Goal: Task Accomplishment & Management: Manage account settings

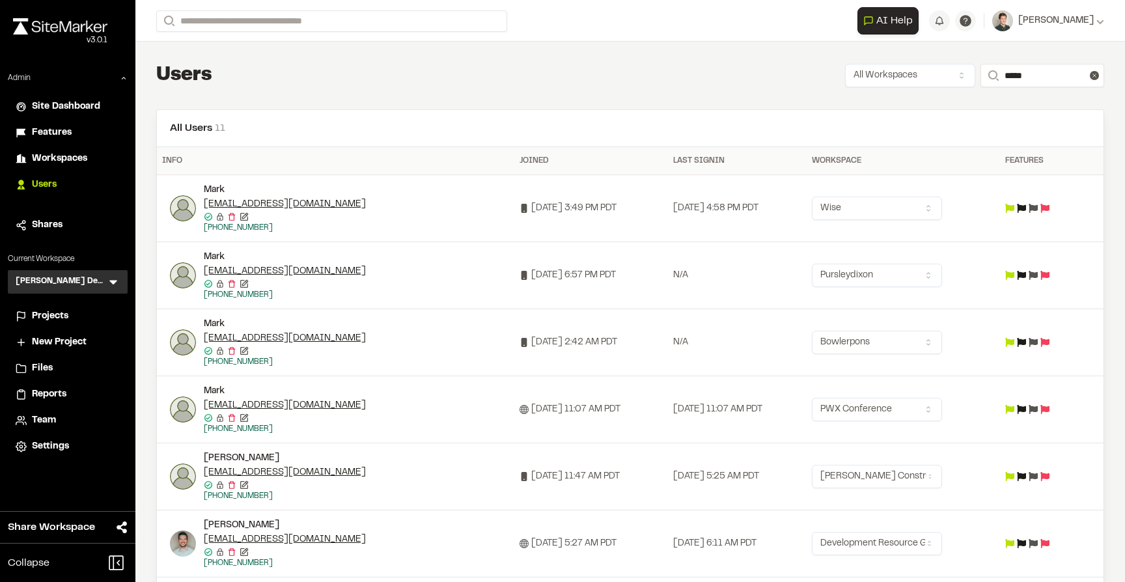
click at [110, 281] on icon at bounding box center [113, 283] width 8 height 5
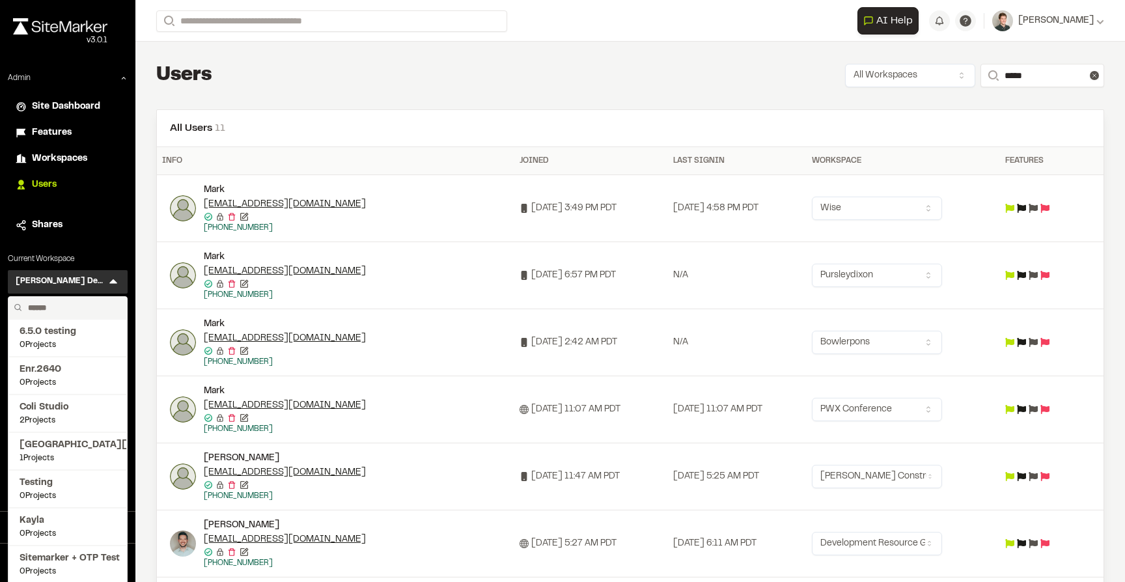
click at [75, 305] on input "text" at bounding box center [72, 308] width 99 height 22
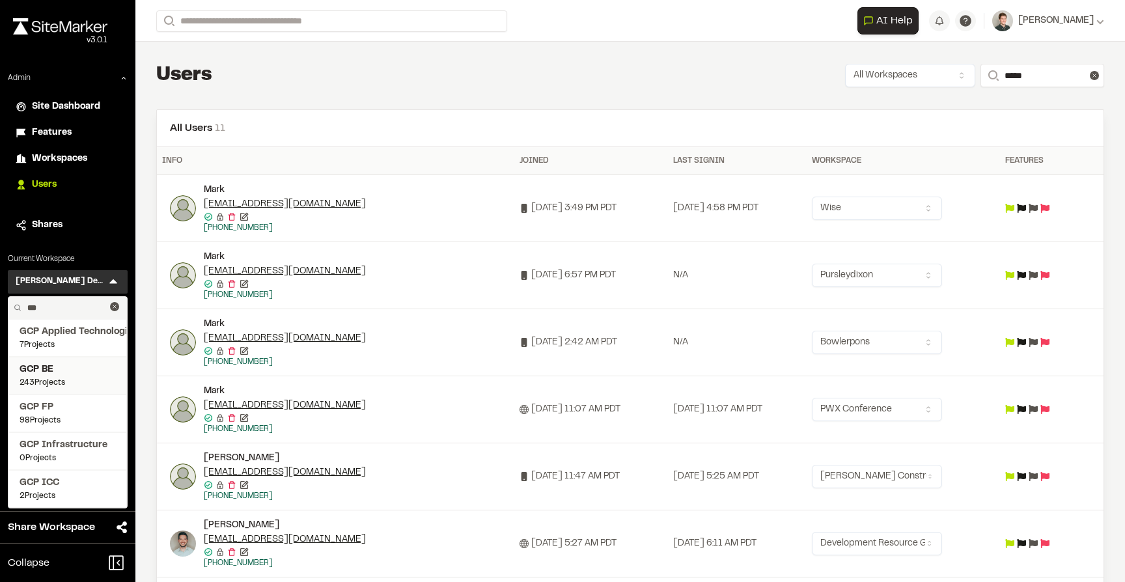
type input "***"
click at [49, 376] on span "GCP BE" at bounding box center [68, 370] width 96 height 14
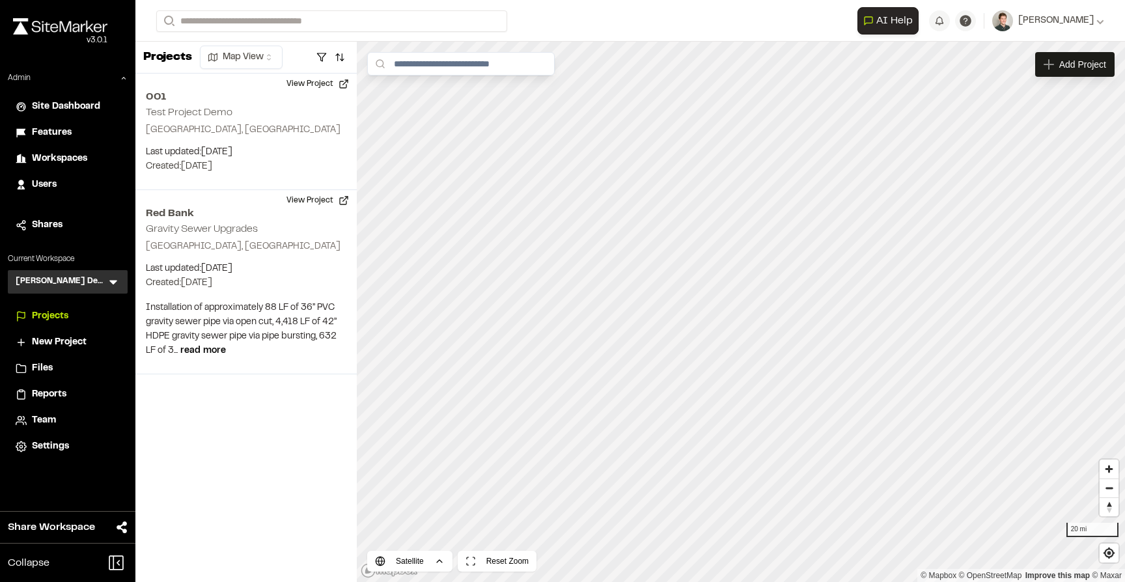
click at [118, 281] on icon at bounding box center [113, 281] width 13 height 13
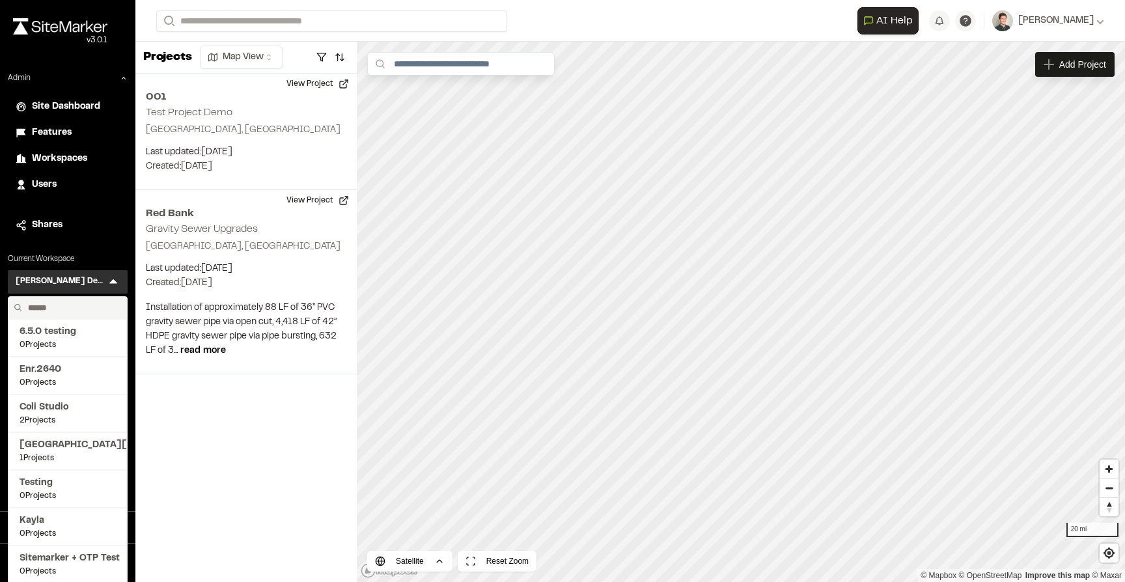
click at [66, 308] on input "text" at bounding box center [72, 308] width 99 height 22
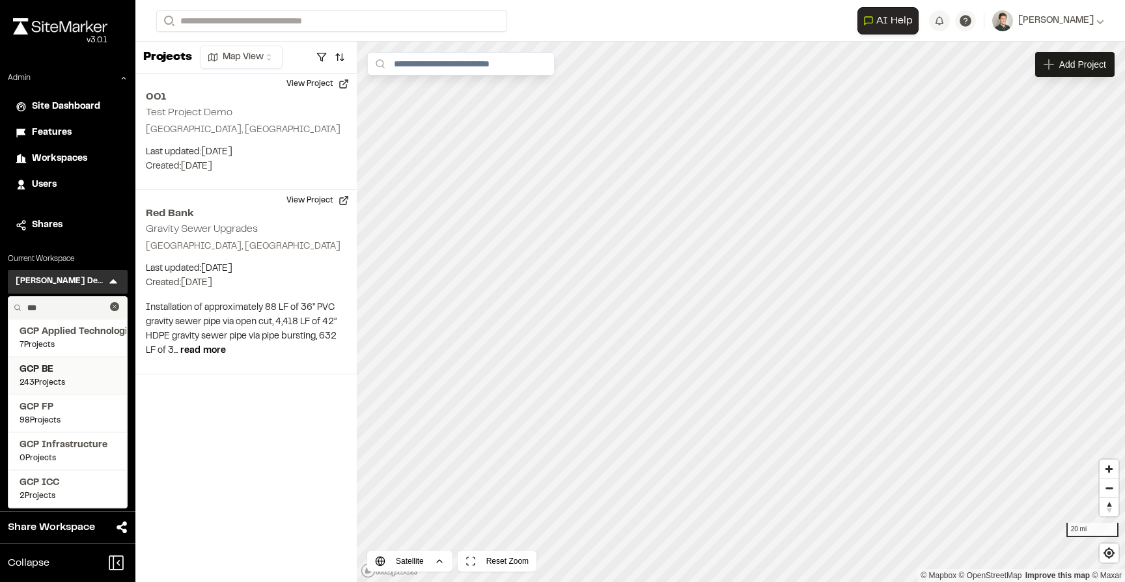
type input "***"
click at [57, 375] on span "GCP BE" at bounding box center [68, 370] width 96 height 14
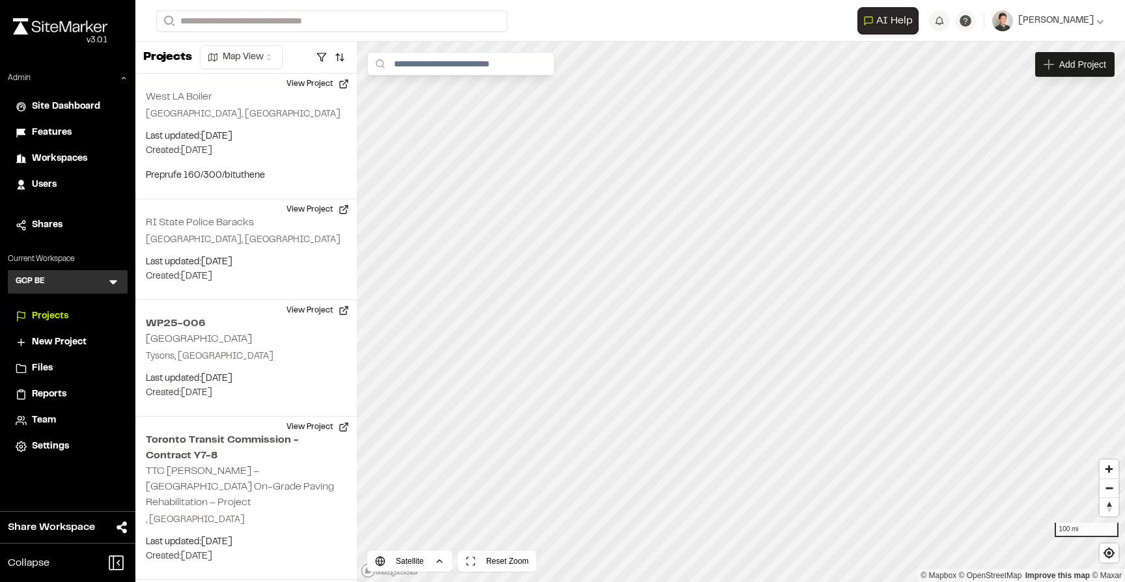
click at [43, 420] on span "Team" at bounding box center [44, 420] width 24 height 14
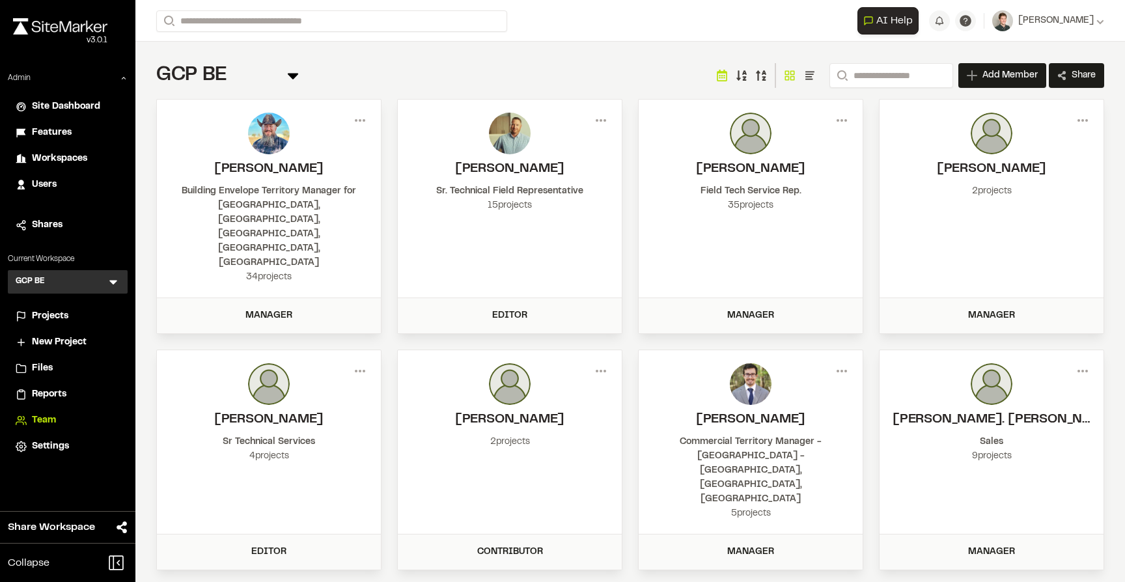
click at [48, 318] on span "Projects" at bounding box center [50, 316] width 36 height 14
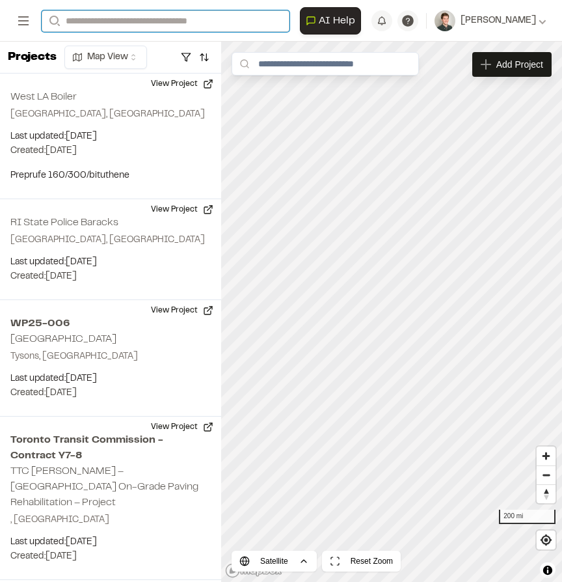
click at [138, 25] on input "Search" at bounding box center [166, 20] width 248 height 21
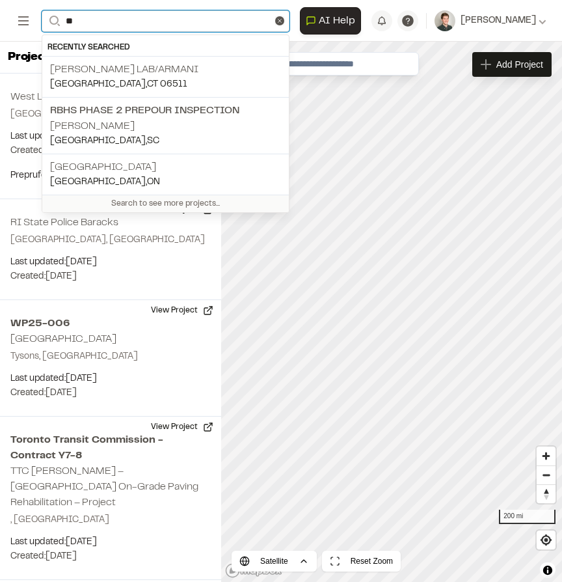
type input "*"
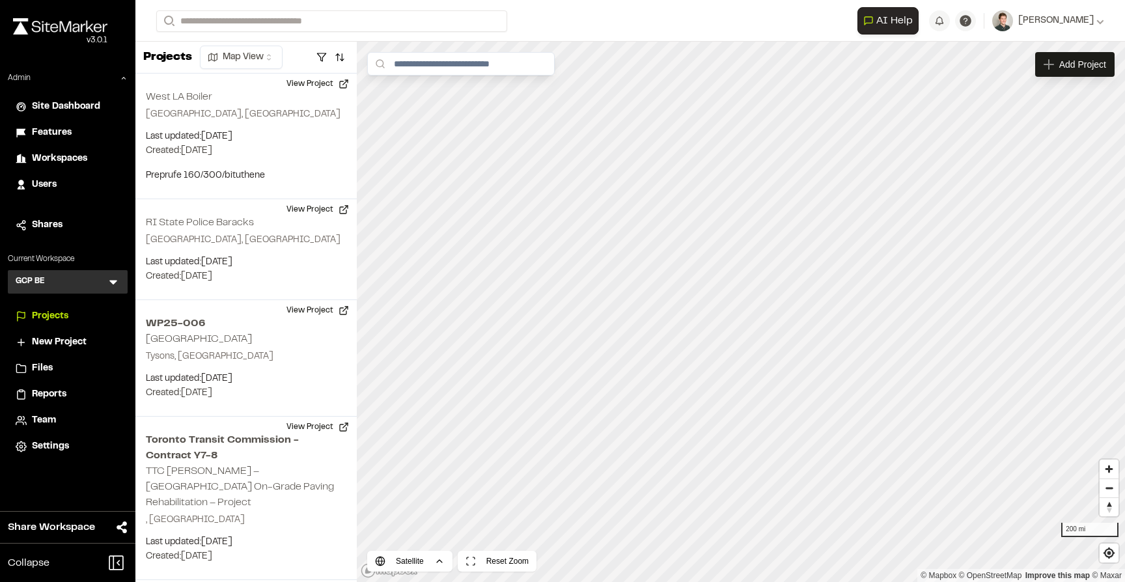
click at [617, 27] on form "Search" at bounding box center [506, 20] width 701 height 21
click at [120, 76] on icon at bounding box center [124, 78] width 8 height 8
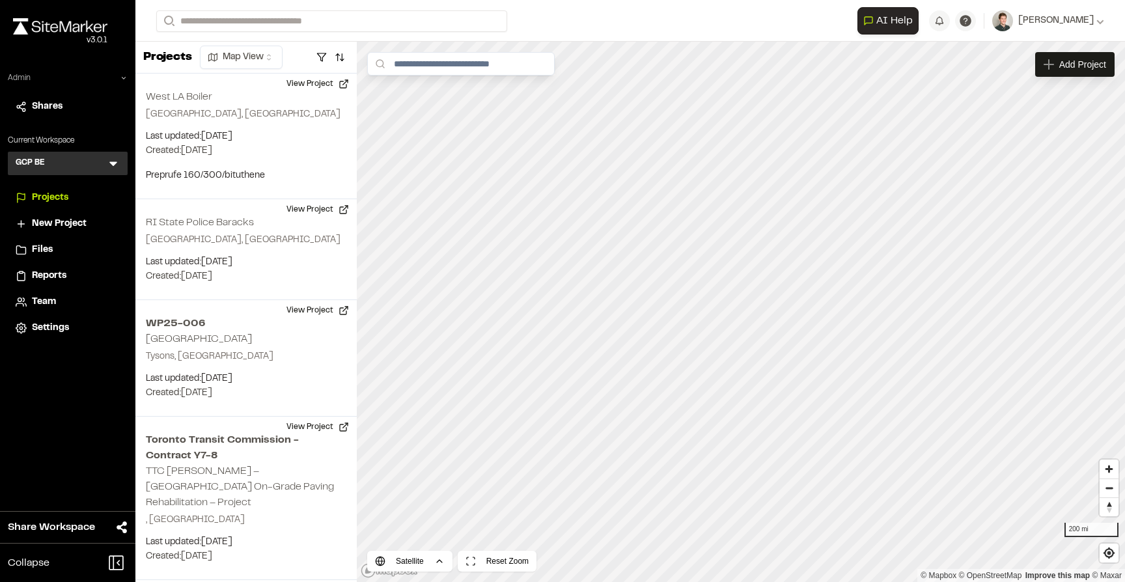
click at [307, 55] on div at bounding box center [321, 57] width 53 height 21
click at [318, 57] on button "button" at bounding box center [321, 57] width 18 height 21
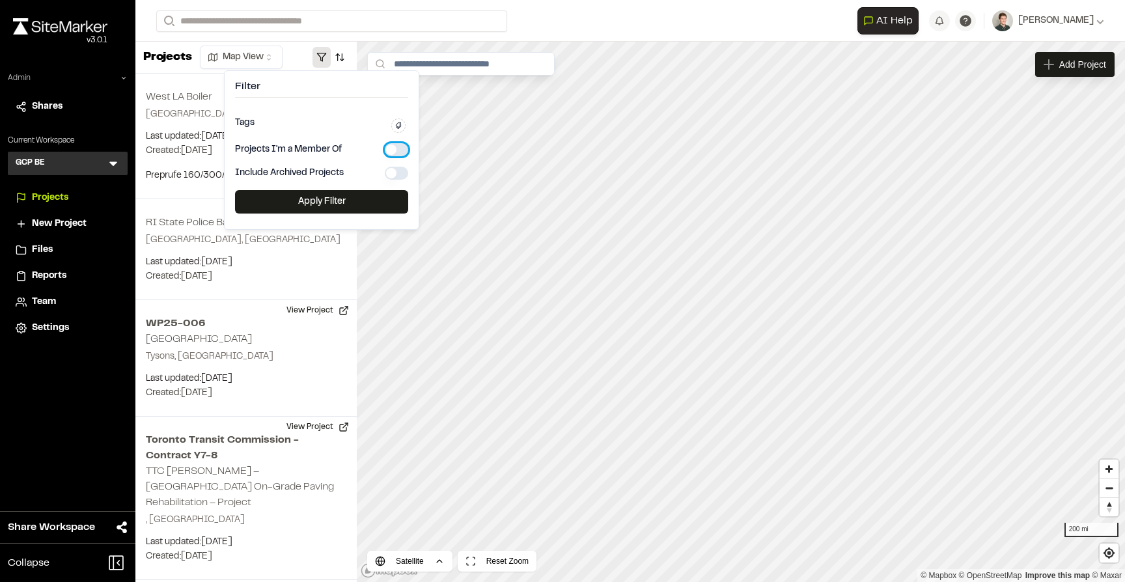
click at [392, 150] on button "button" at bounding box center [396, 149] width 23 height 13
click at [325, 205] on button "Apply Filter" at bounding box center [321, 201] width 173 height 23
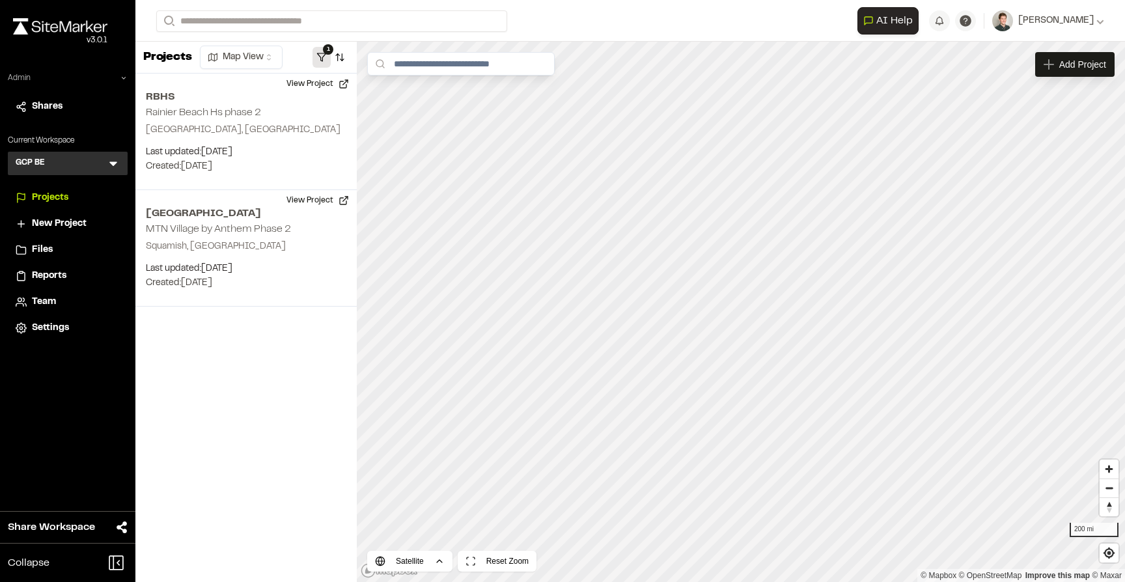
click at [322, 53] on button "1" at bounding box center [321, 57] width 18 height 21
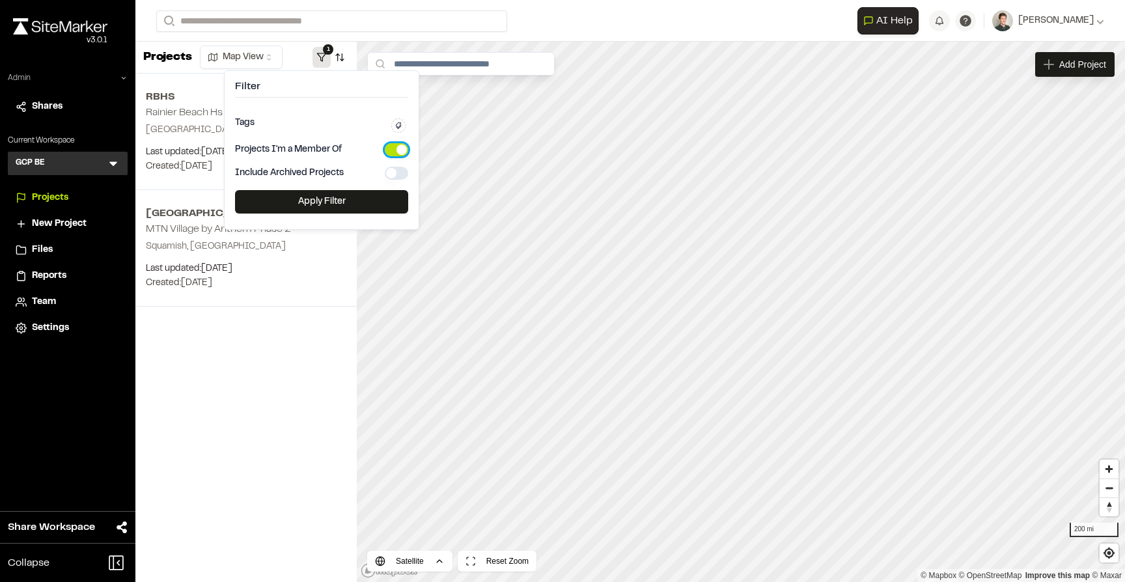
click at [403, 152] on button "button" at bounding box center [396, 149] width 23 height 13
click at [298, 59] on div at bounding box center [321, 57] width 53 height 21
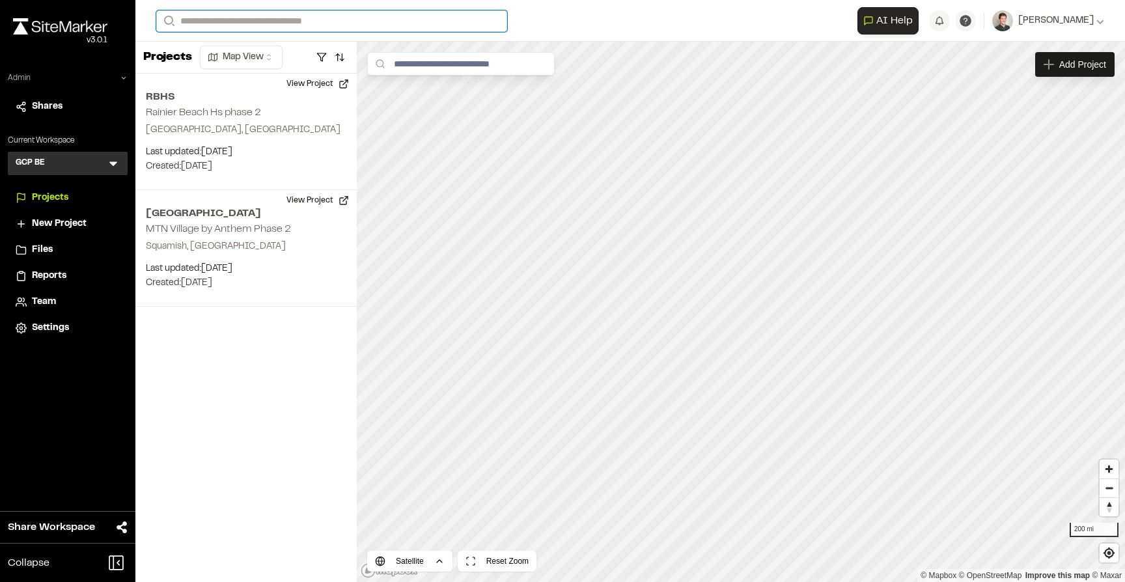
click at [263, 25] on input "Search" at bounding box center [331, 20] width 351 height 21
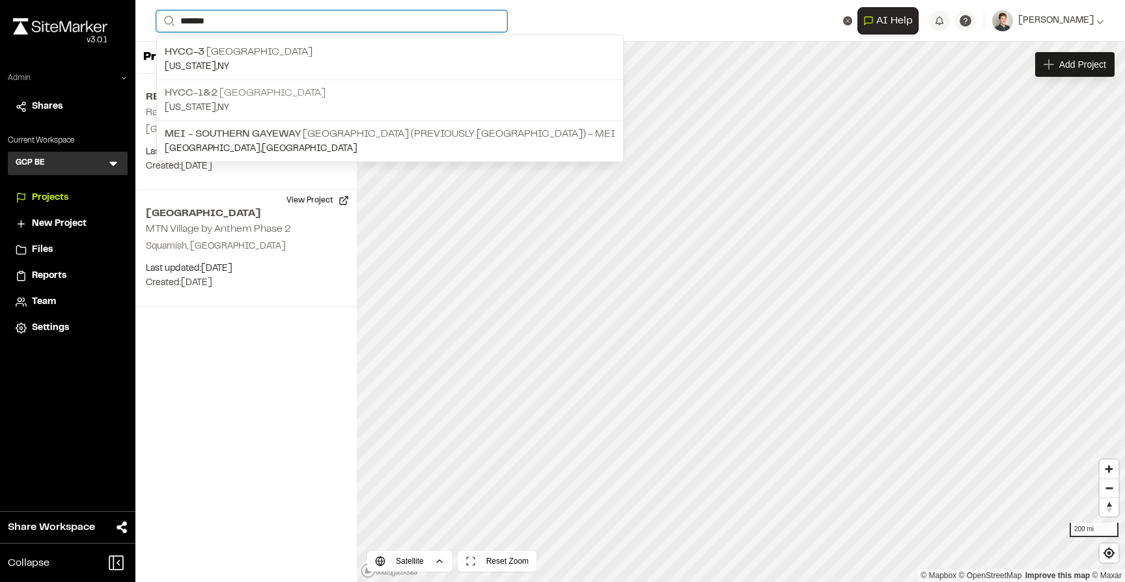
type input "*******"
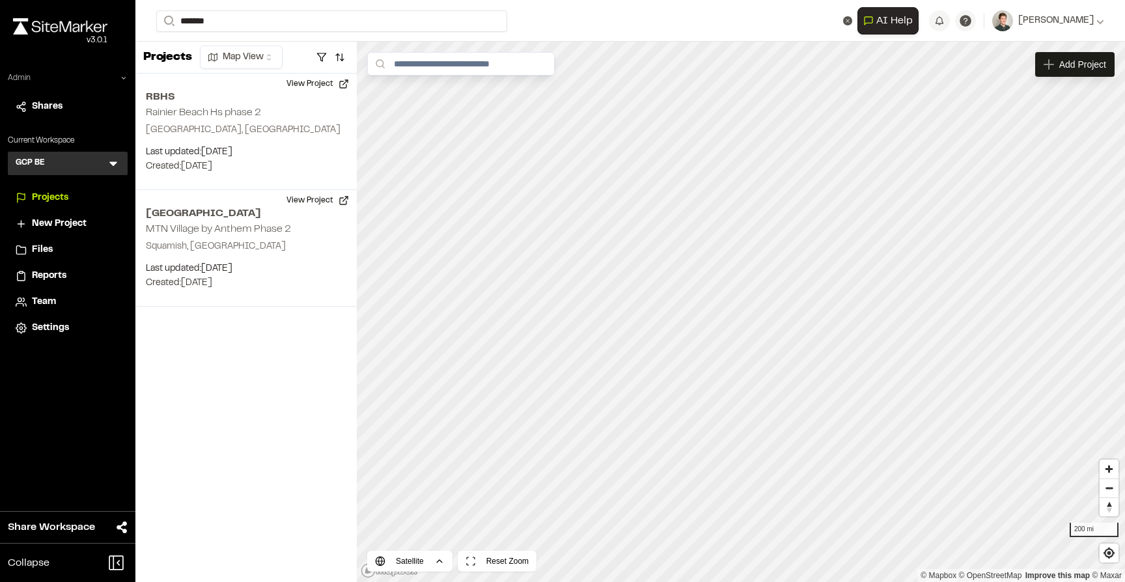
click at [232, 105] on p "[US_STATE] , [GEOGRAPHIC_DATA]" at bounding box center [390, 108] width 450 height 14
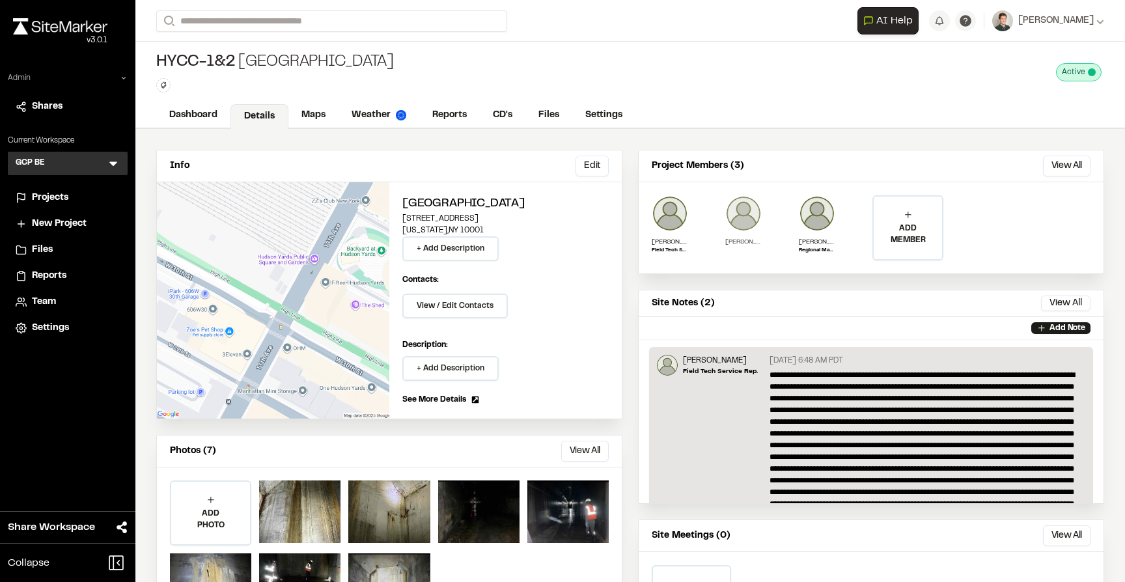
click at [741, 213] on img at bounding box center [743, 213] width 36 height 36
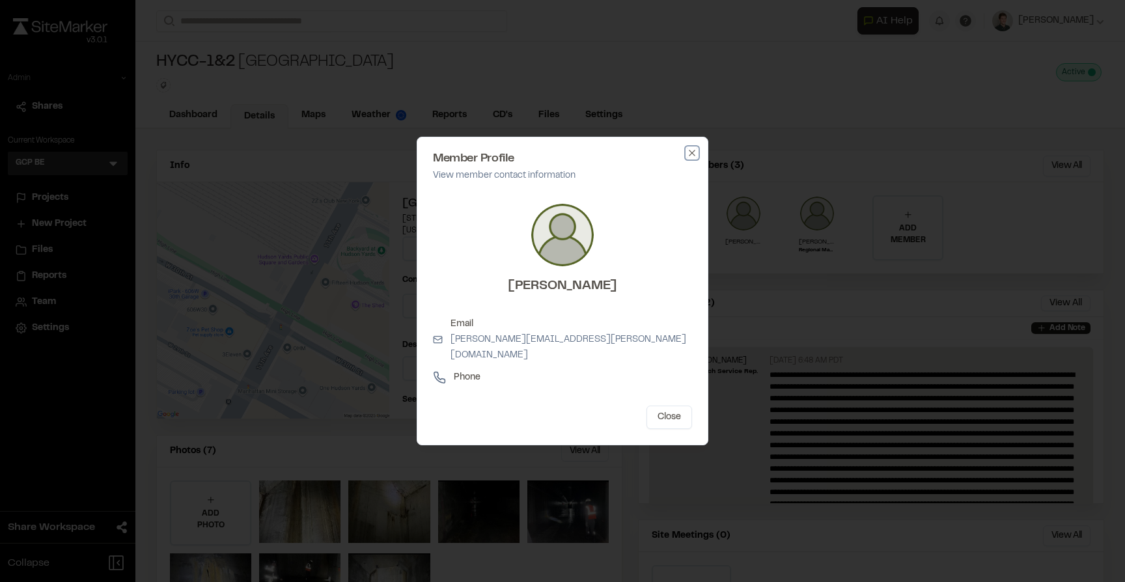
click at [689, 158] on icon "button" at bounding box center [692, 153] width 10 height 10
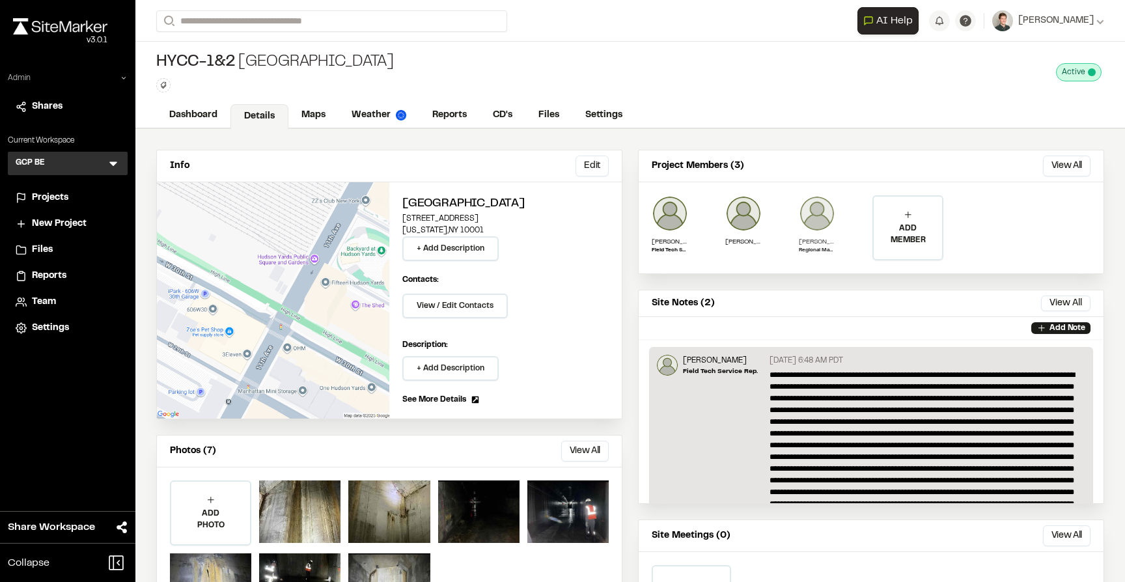
click at [808, 212] on img at bounding box center [817, 213] width 36 height 36
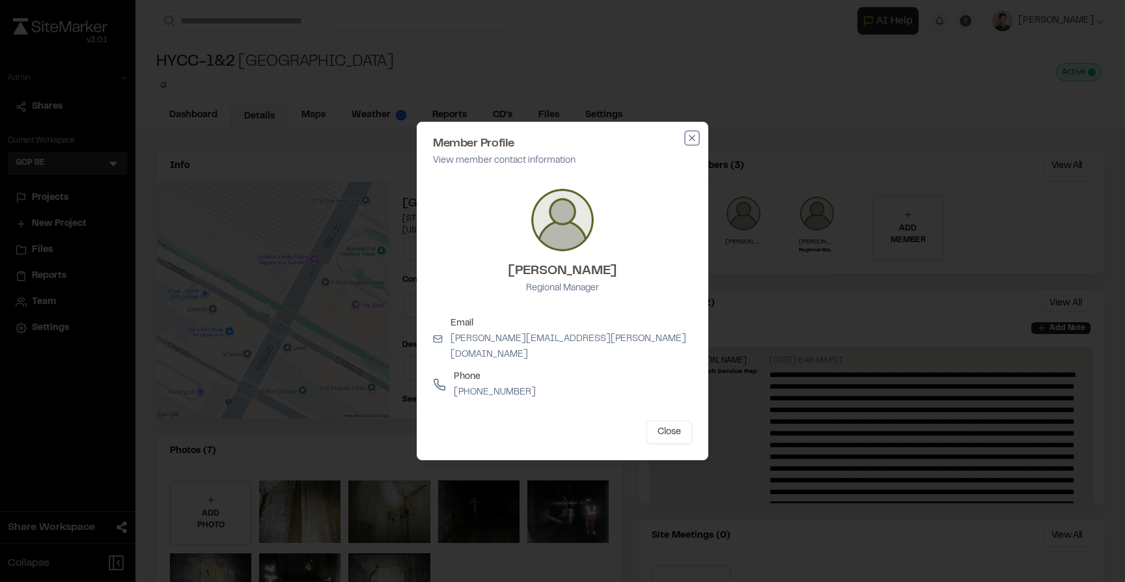
click at [693, 143] on icon "button" at bounding box center [692, 138] width 10 height 10
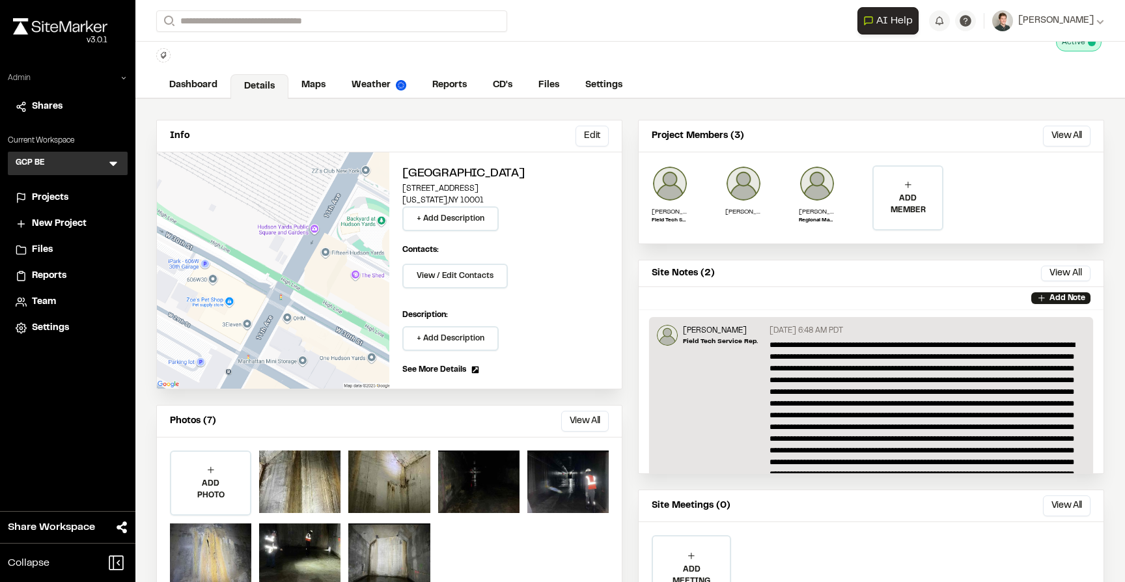
scroll to position [16, 0]
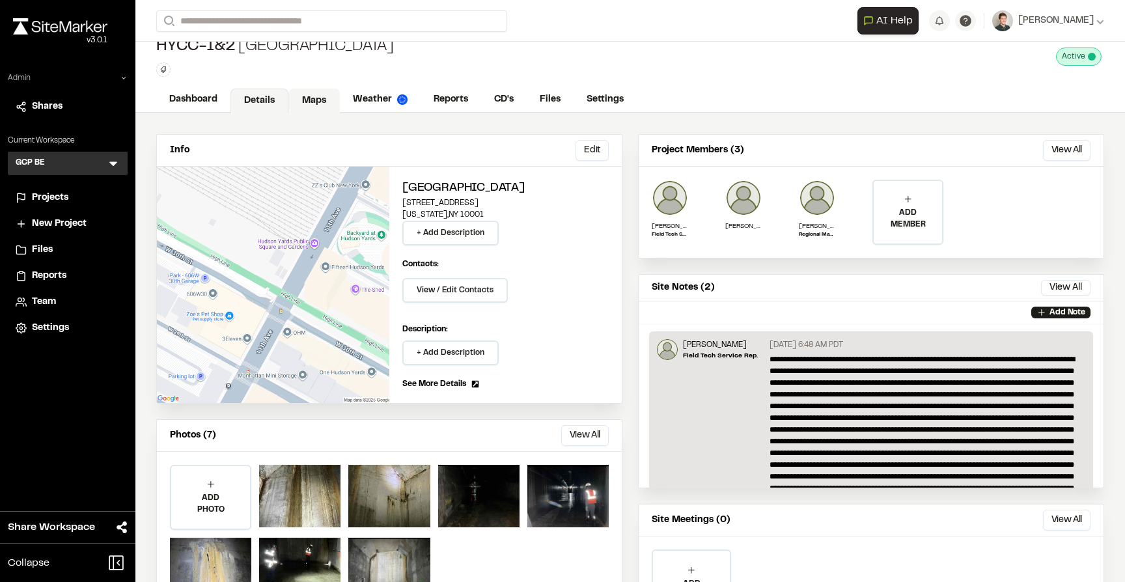
click at [303, 100] on link "Maps" at bounding box center [313, 101] width 51 height 25
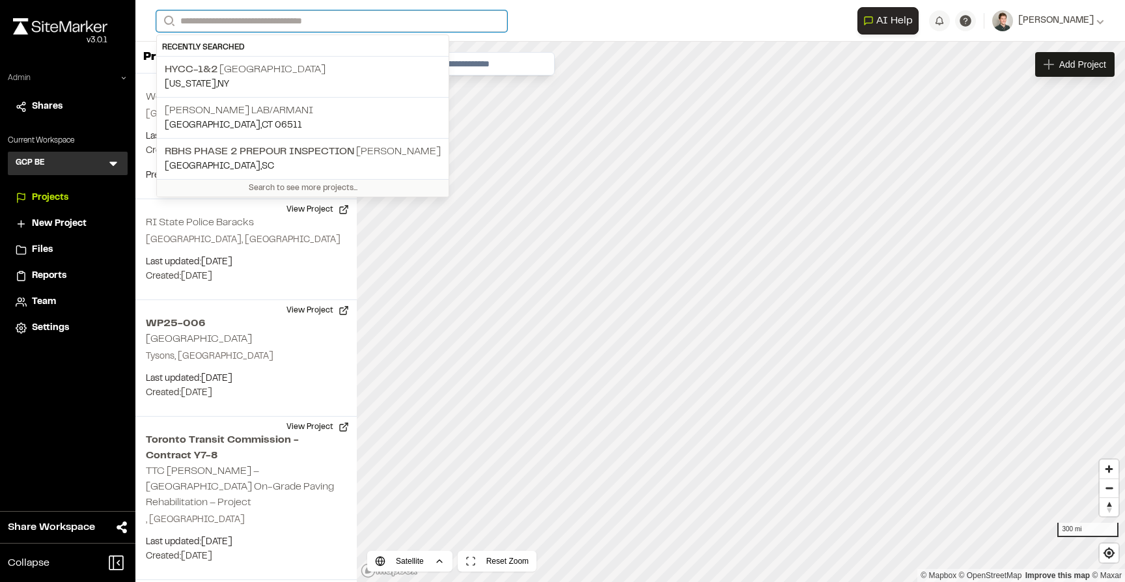
click at [233, 22] on input "Search" at bounding box center [331, 20] width 351 height 21
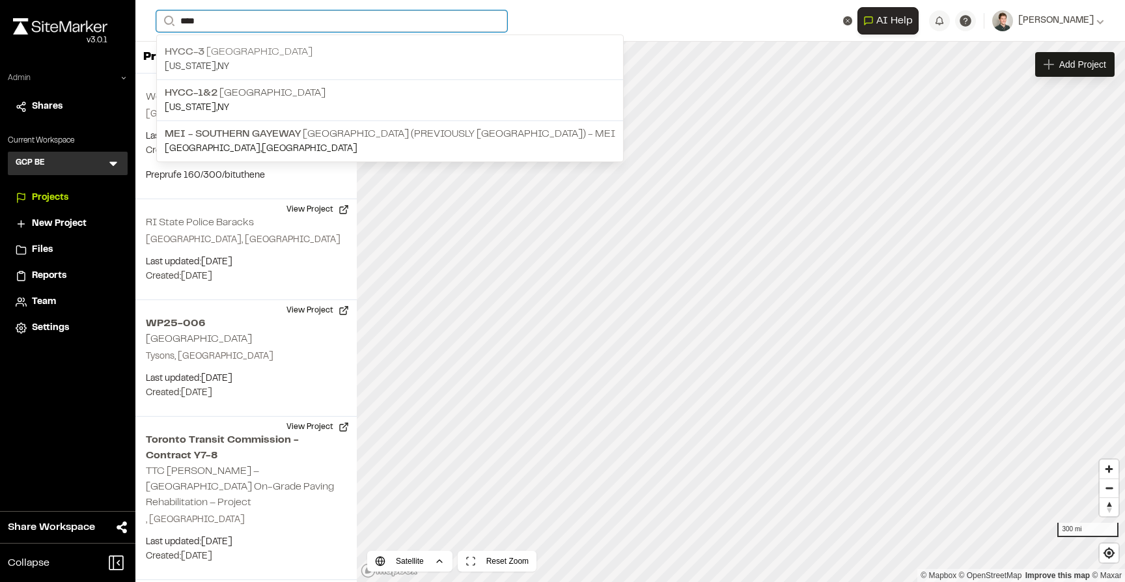
type input "****"
click at [252, 60] on p "HYCC-3 Gateway Tunnel" at bounding box center [390, 52] width 450 height 16
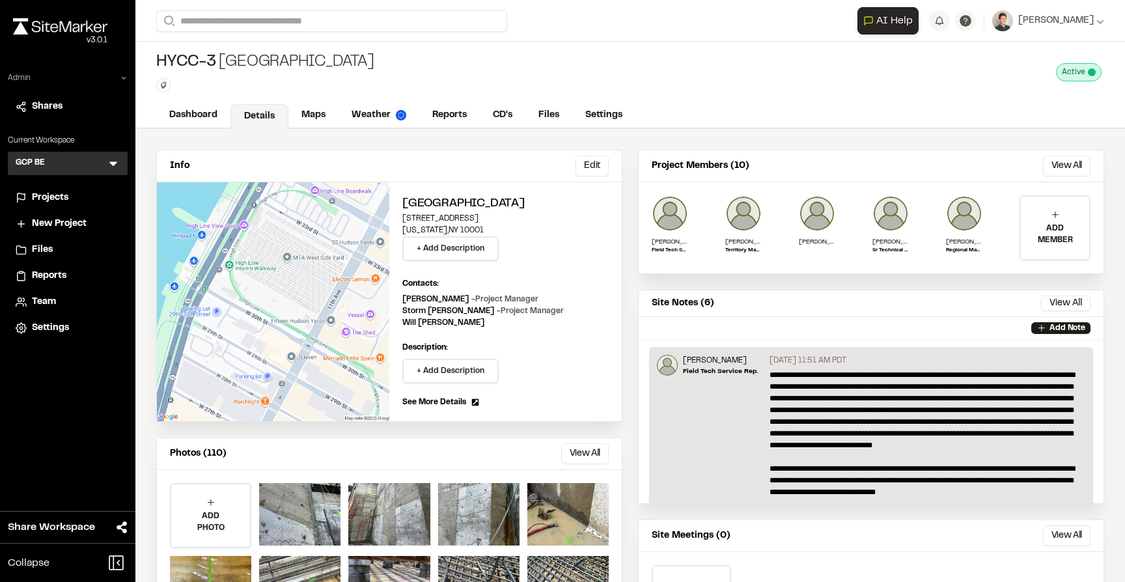
click at [41, 301] on span "Team" at bounding box center [44, 302] width 24 height 14
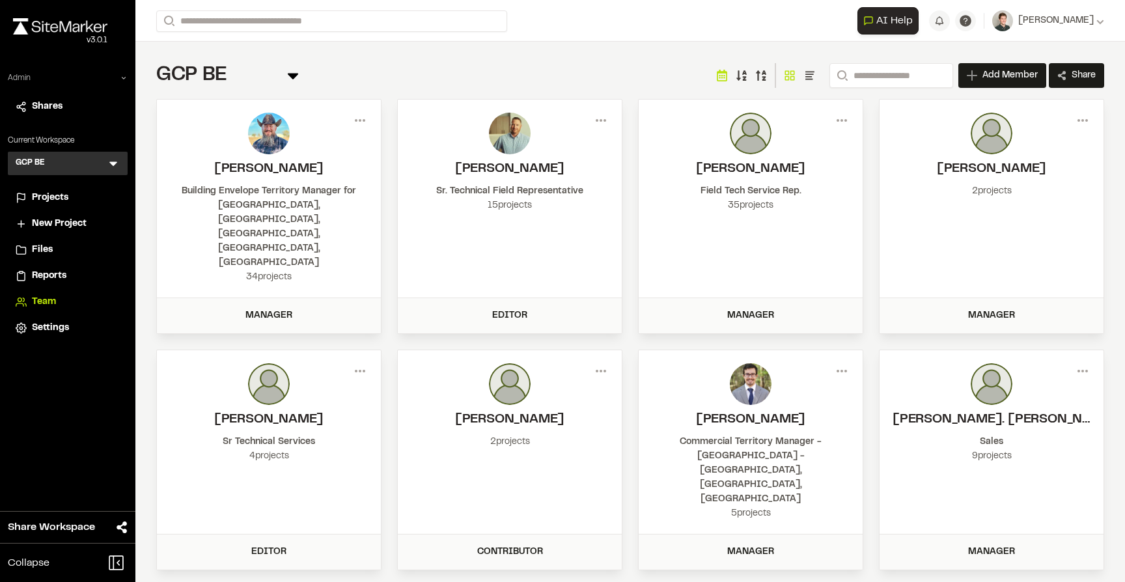
click at [42, 297] on span "Team" at bounding box center [44, 302] width 24 height 14
click at [1006, 74] on span "Add Member" at bounding box center [1009, 75] width 55 height 13
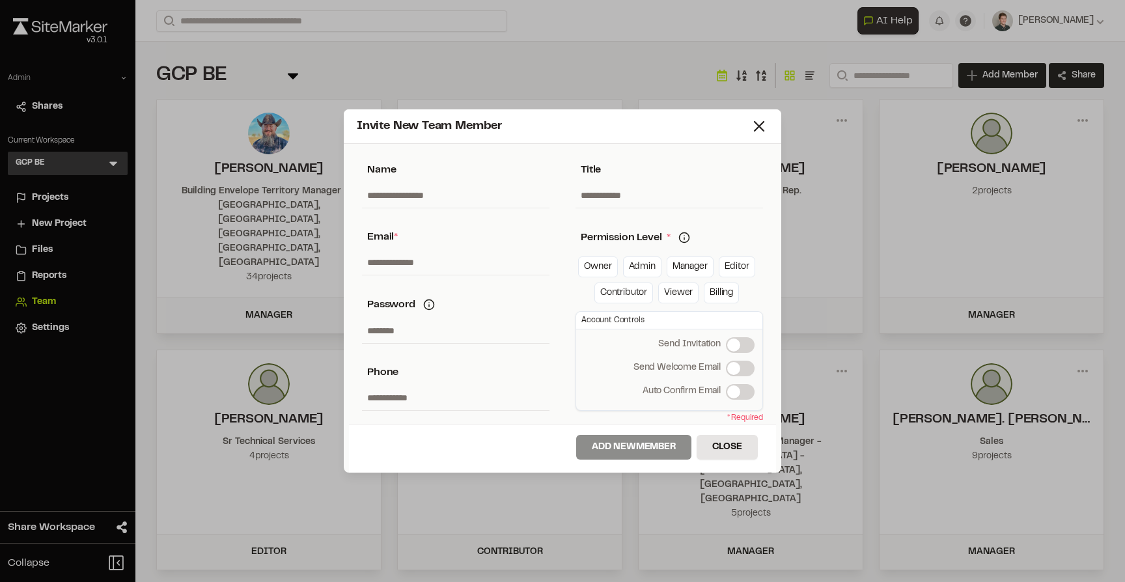
click at [420, 261] on input "text" at bounding box center [455, 262] width 187 height 25
paste input "**********"
type input "**********"
click at [415, 194] on input "text" at bounding box center [455, 195] width 187 height 25
type input "**********"
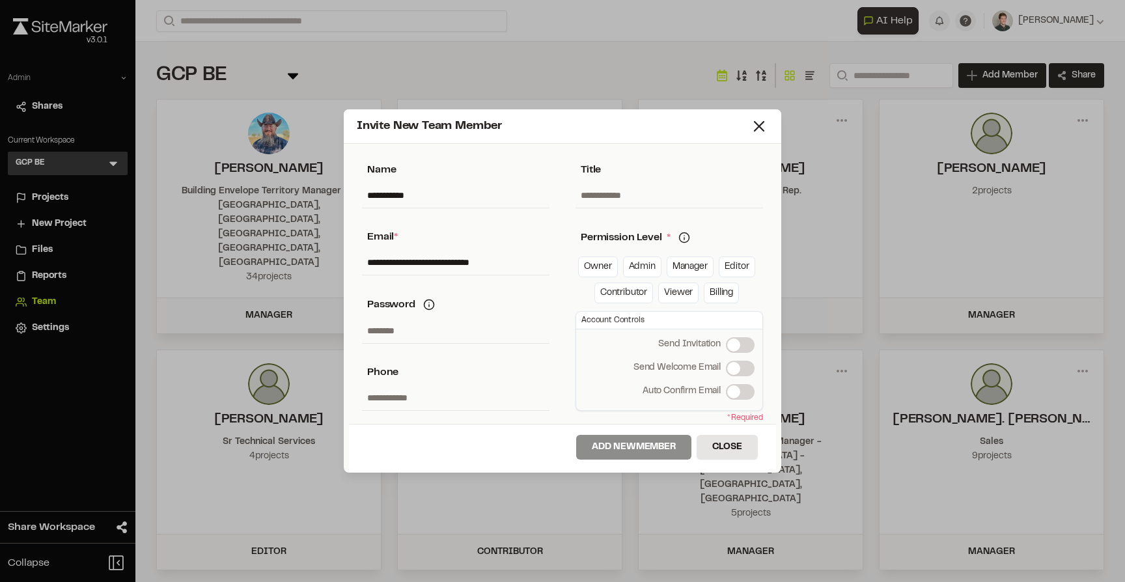
click at [681, 236] on icon at bounding box center [684, 238] width 12 height 12
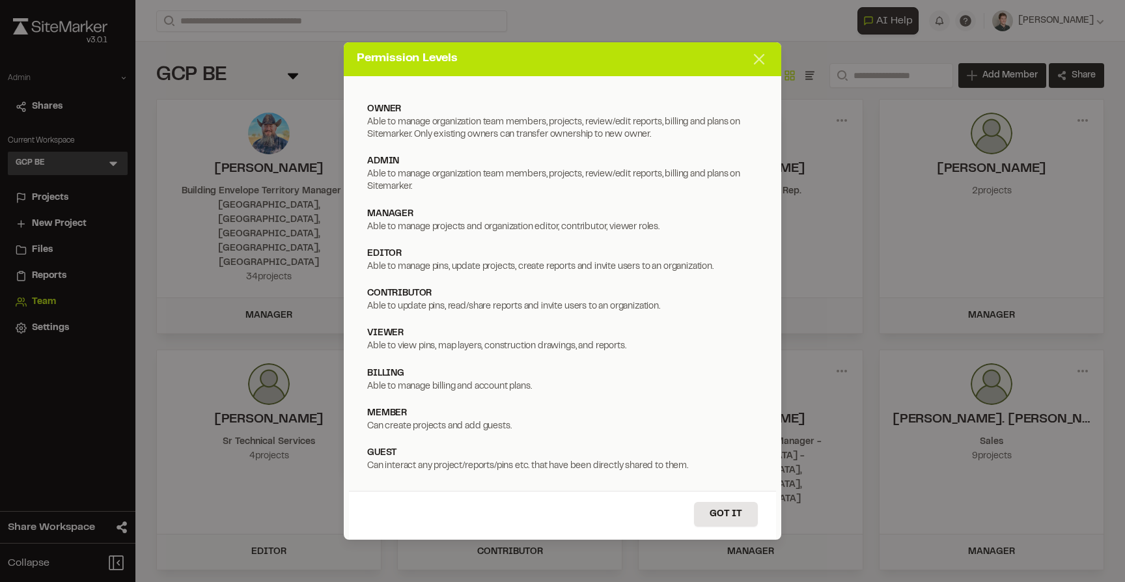
click at [754, 57] on icon at bounding box center [759, 59] width 18 height 18
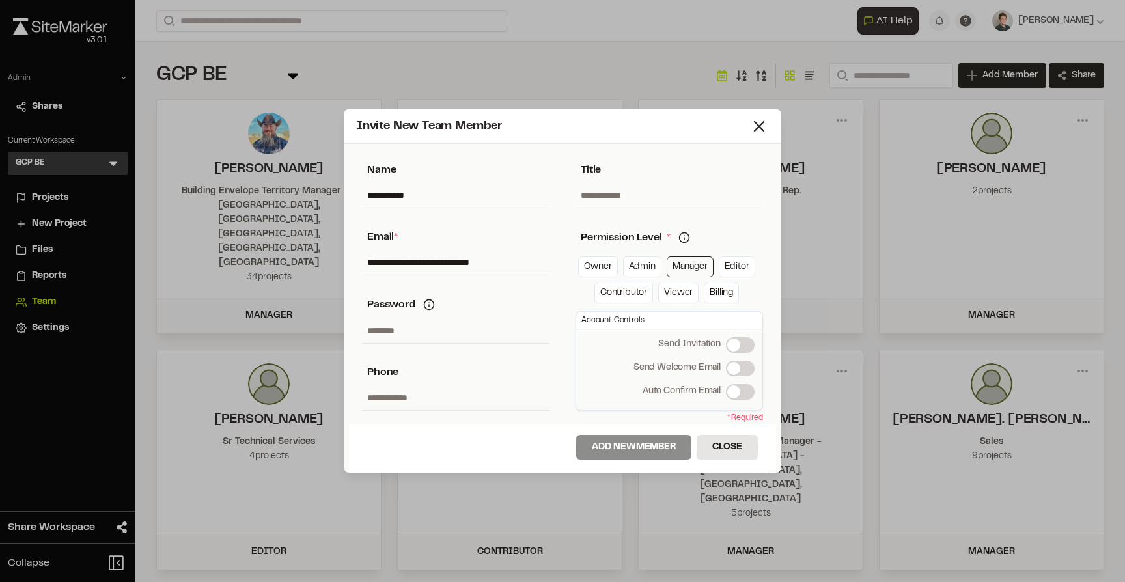
click at [698, 266] on link "Manager" at bounding box center [689, 266] width 47 height 21
click at [708, 218] on div "Title Organization Permission Level * Permission Levels owner Able to manage or…" at bounding box center [668, 286] width 213 height 275
click at [740, 369] on span at bounding box center [733, 368] width 13 height 13
click at [623, 441] on button "Add New Member" at bounding box center [633, 447] width 115 height 25
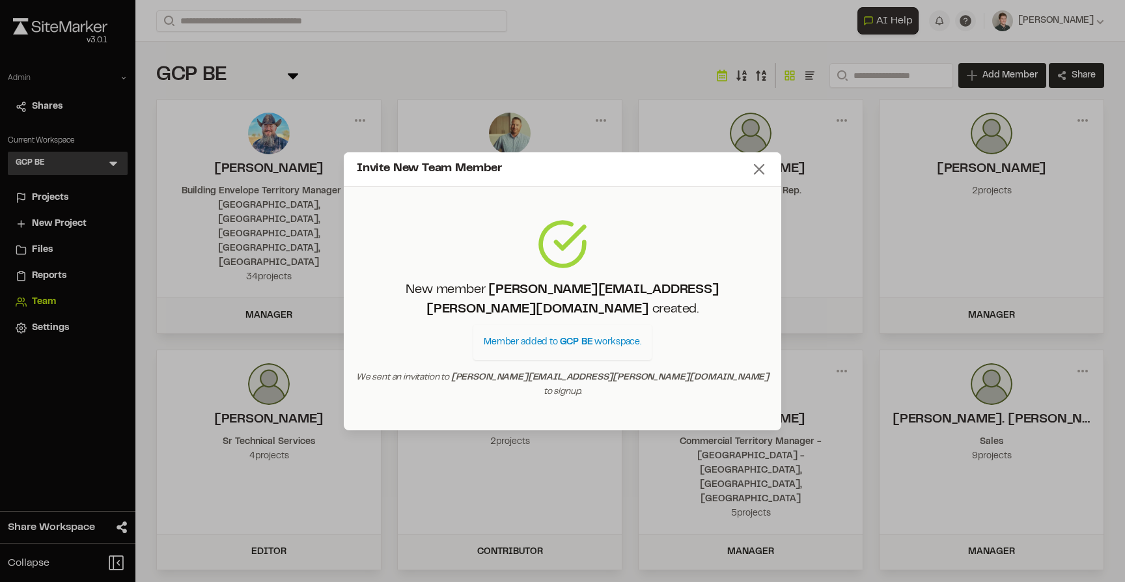
click at [756, 174] on line at bounding box center [758, 169] width 9 height 9
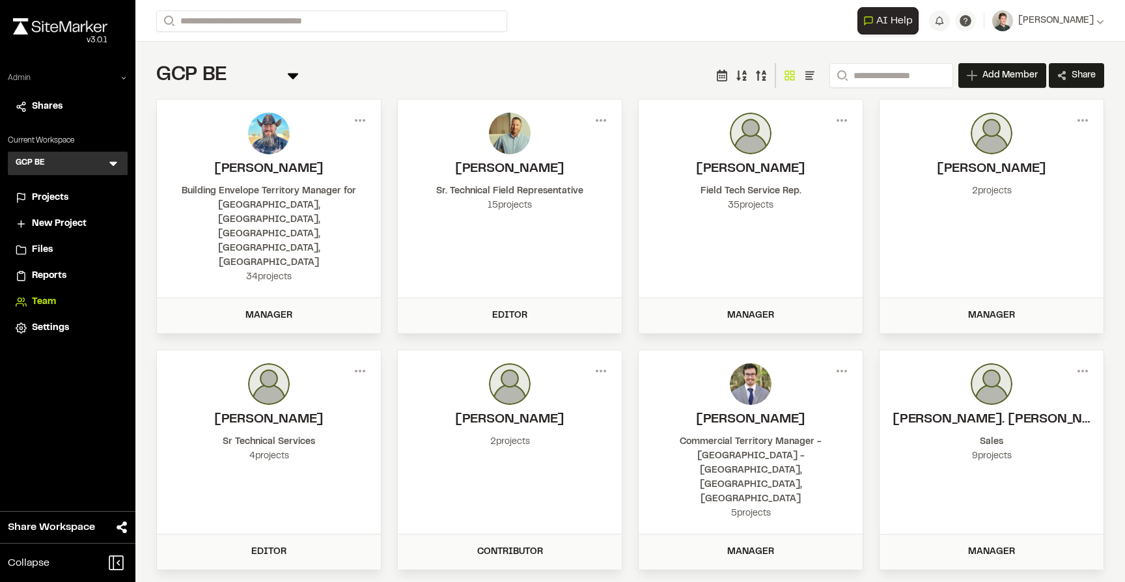
click at [55, 199] on span "Projects" at bounding box center [50, 198] width 36 height 14
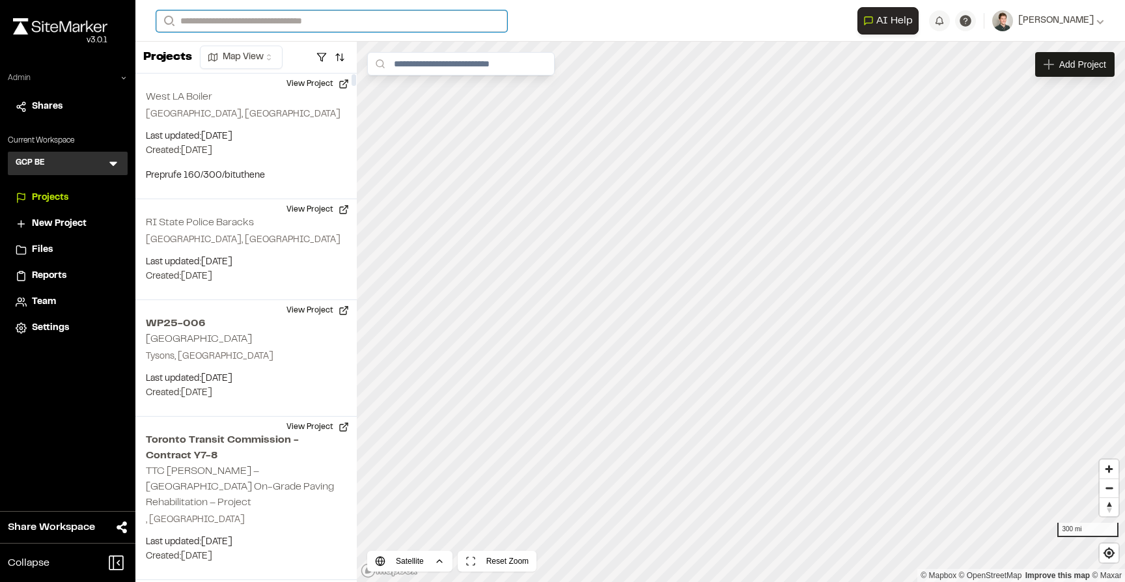
click at [256, 20] on input "Search" at bounding box center [331, 20] width 351 height 21
click at [245, 72] on p "HYCC-3 Gateway Tunnel" at bounding box center [260, 70] width 191 height 16
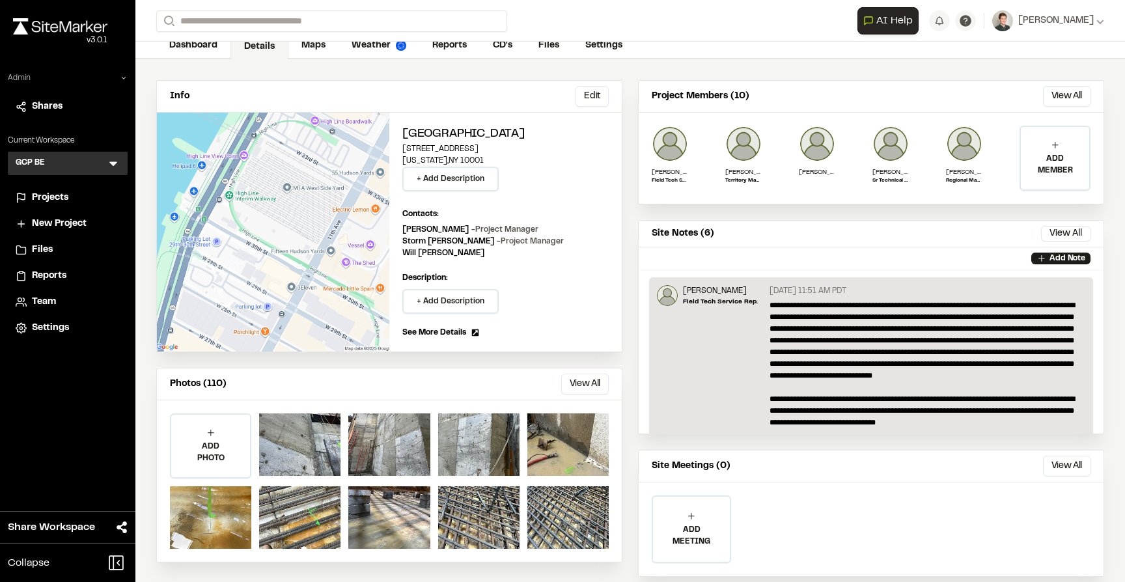
scroll to position [34, 0]
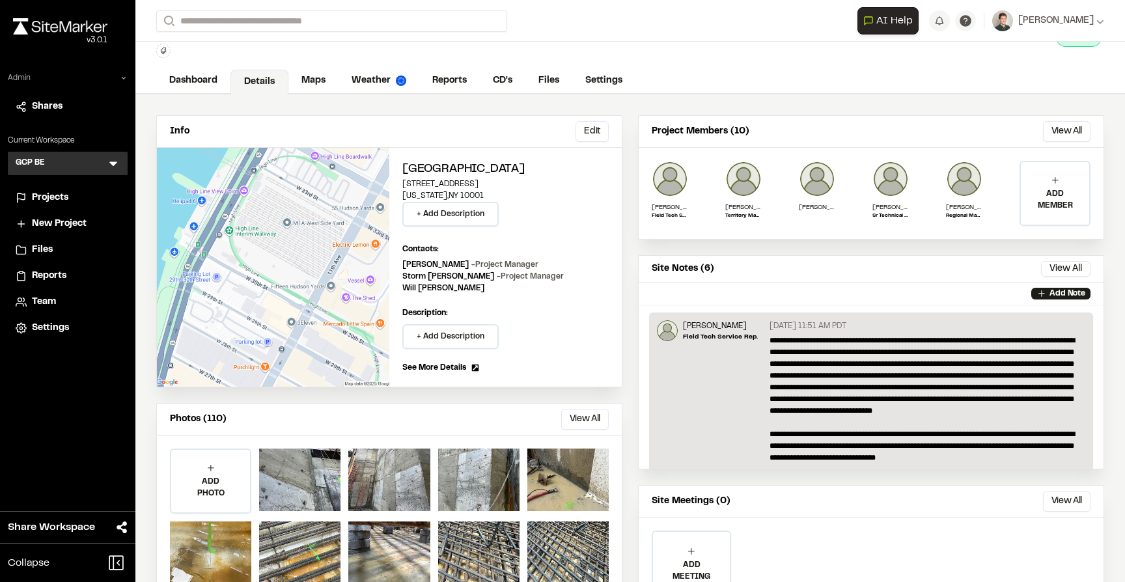
click at [59, 198] on span "Projects" at bounding box center [50, 198] width 36 height 14
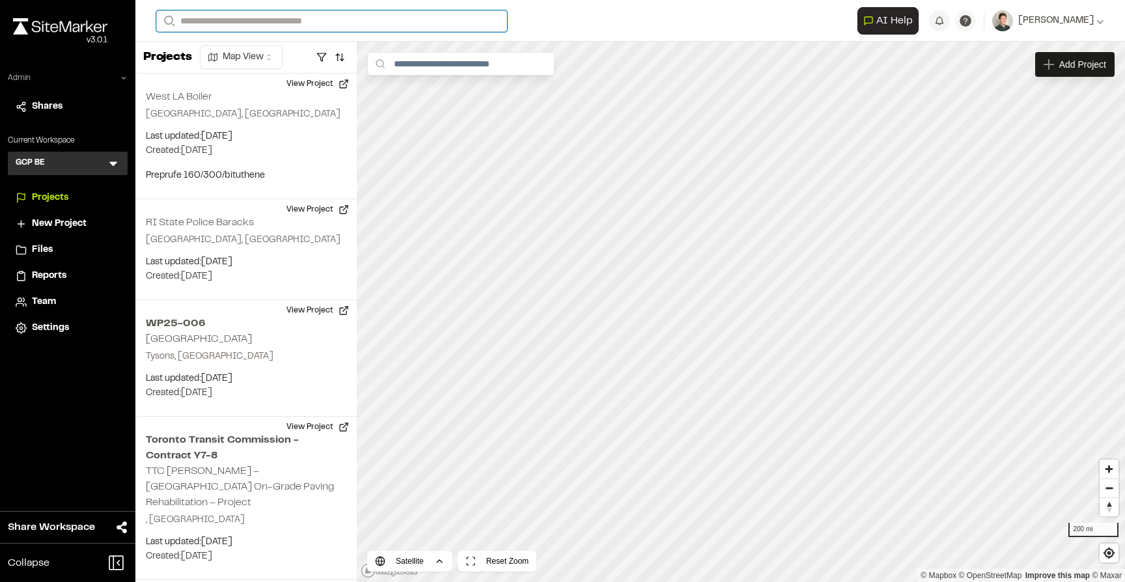
click at [273, 23] on input "Search" at bounding box center [331, 20] width 351 height 21
click at [240, 75] on p "HYCC-3 Gateway Tunnel" at bounding box center [260, 70] width 191 height 16
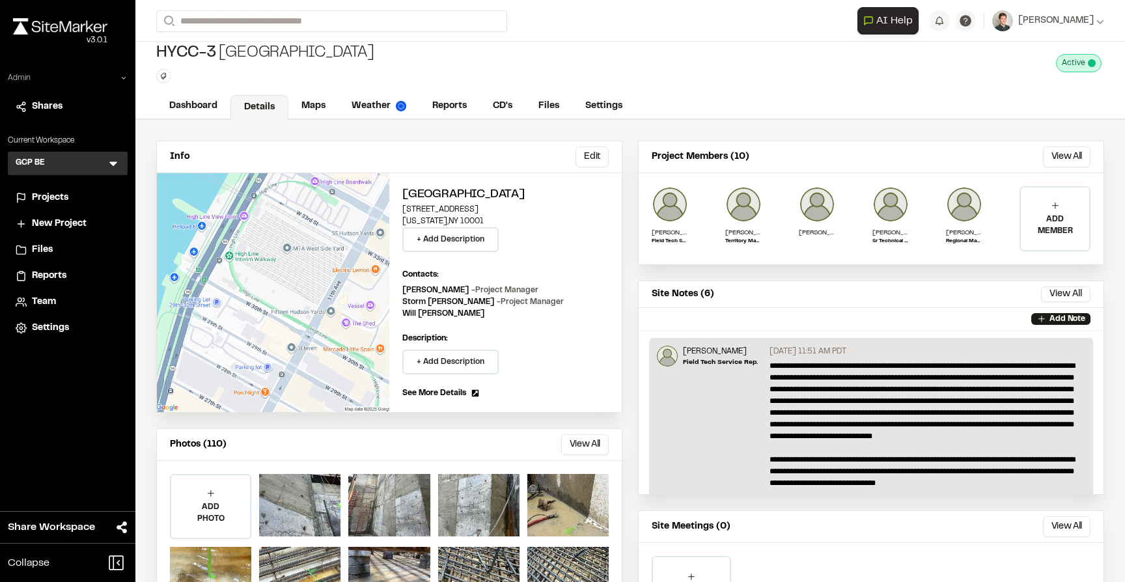
scroll to position [6, 0]
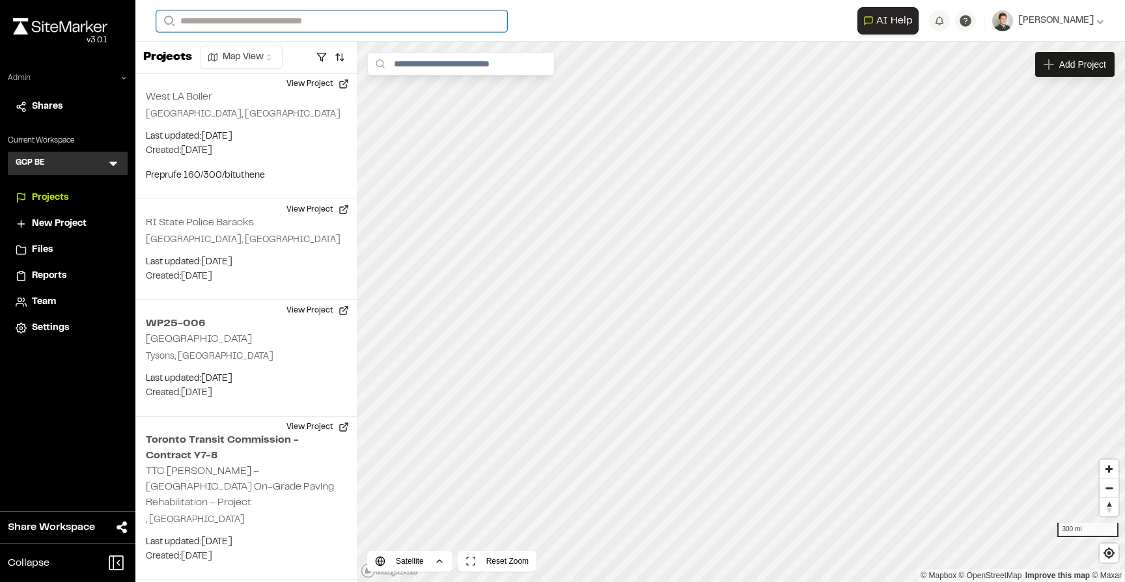
click at [279, 25] on input "Search" at bounding box center [331, 20] width 351 height 21
click at [233, 77] on p "HYCC-3 Gateway Tunnel" at bounding box center [260, 70] width 191 height 16
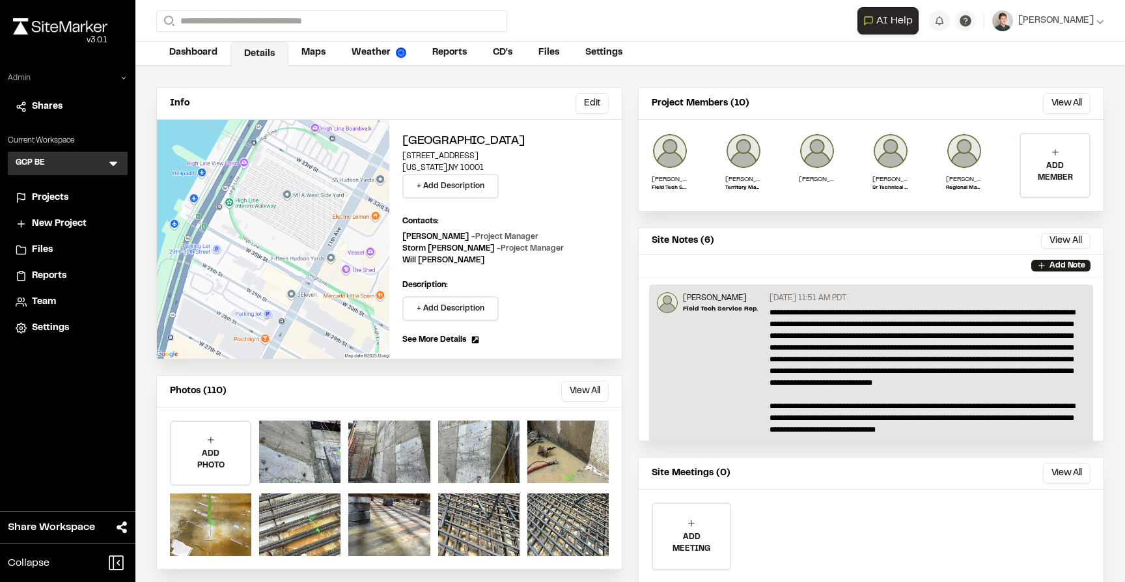
scroll to position [92, 0]
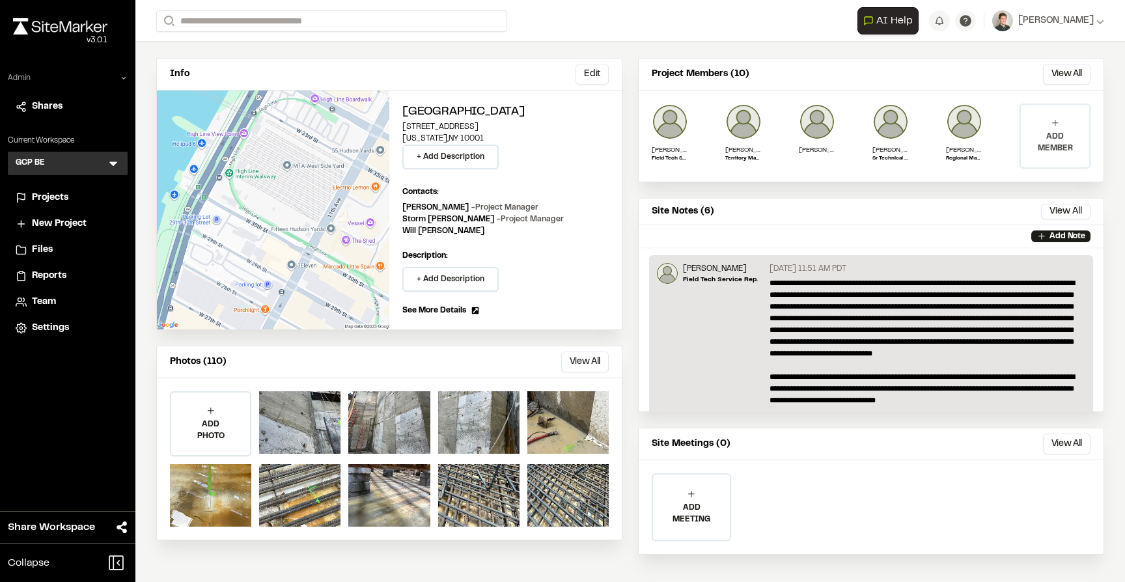
click at [1049, 130] on div "ADD MEMBER" at bounding box center [1055, 136] width 68 height 62
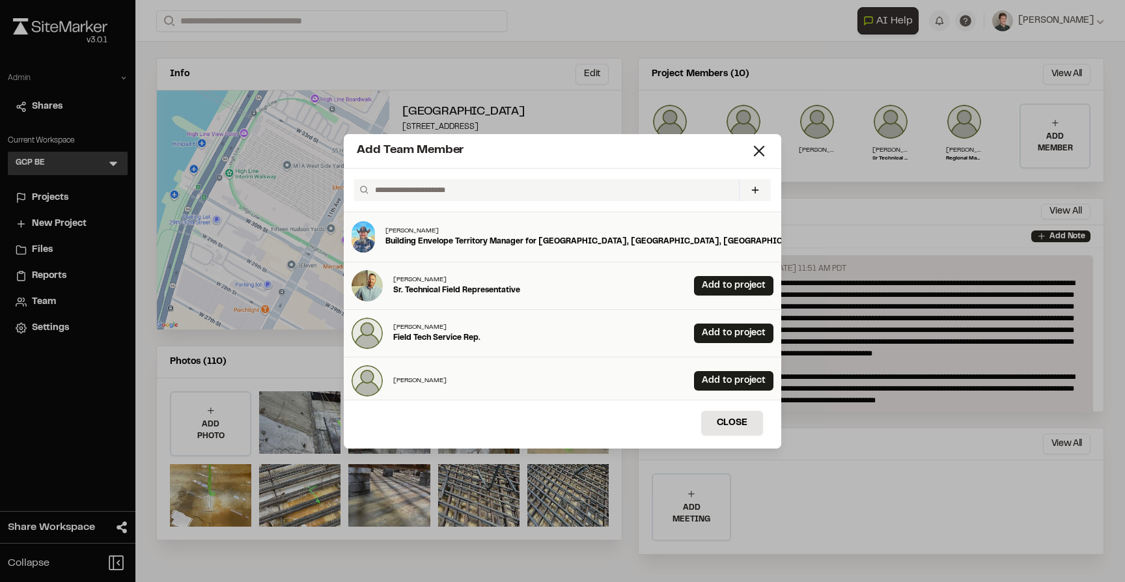
click at [463, 187] on input "text" at bounding box center [552, 190] width 364 height 22
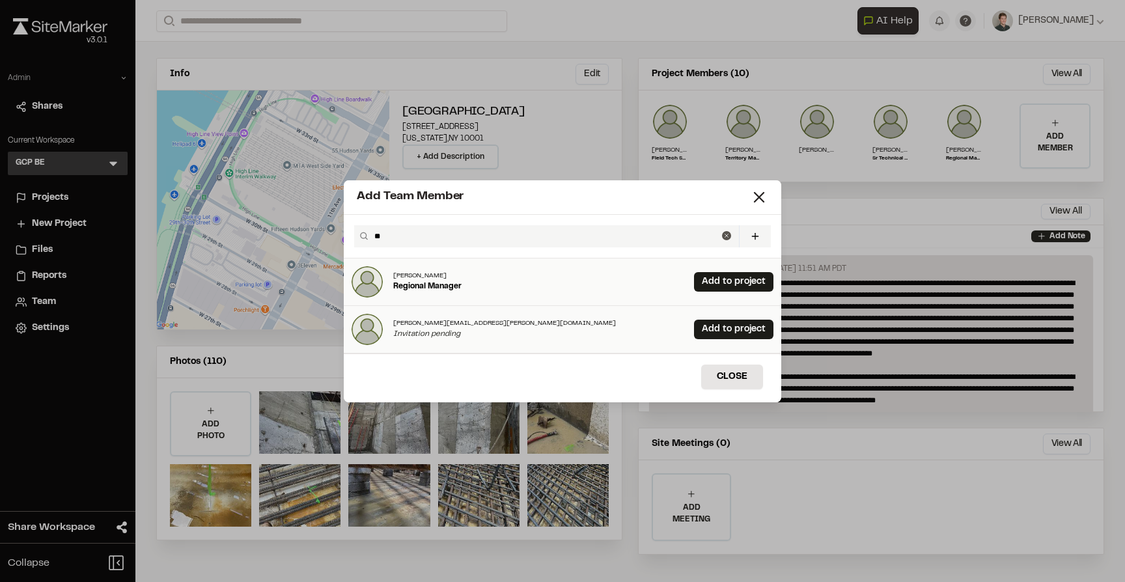
type input "*"
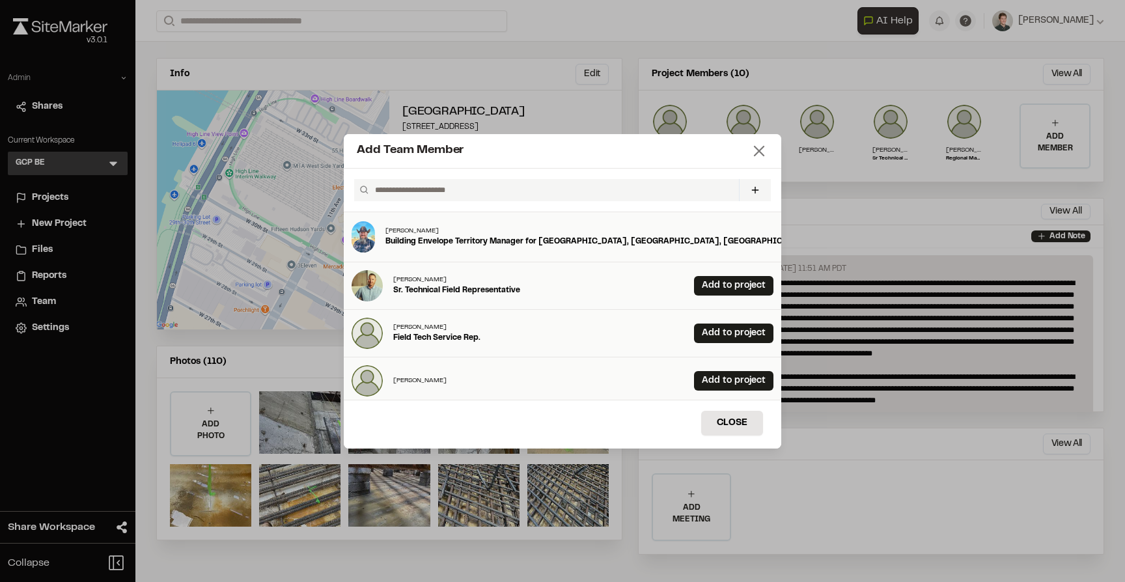
click at [764, 151] on icon at bounding box center [759, 151] width 18 height 18
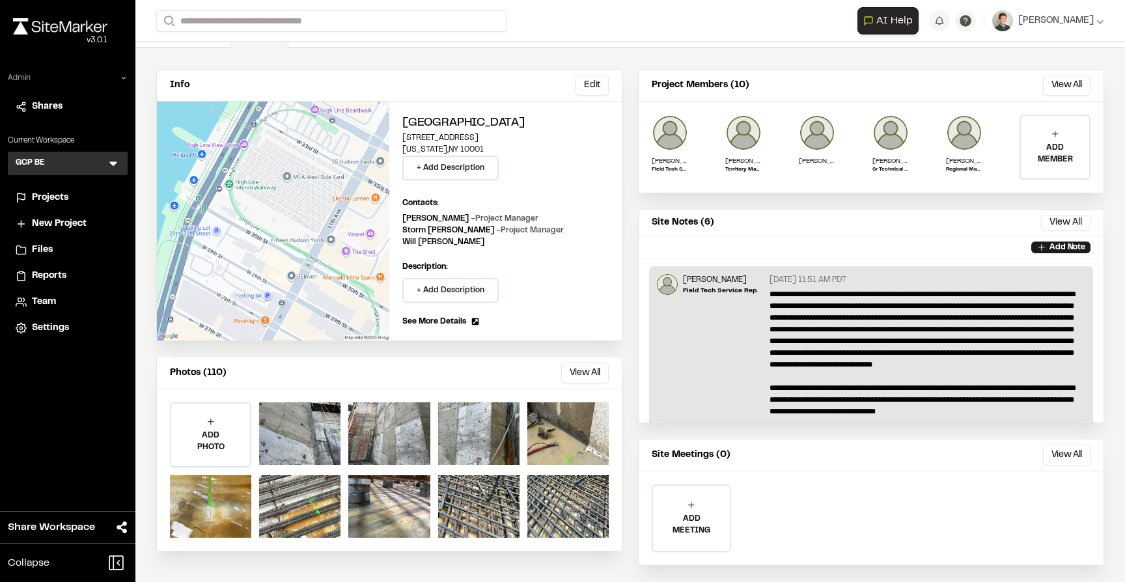
scroll to position [94, 0]
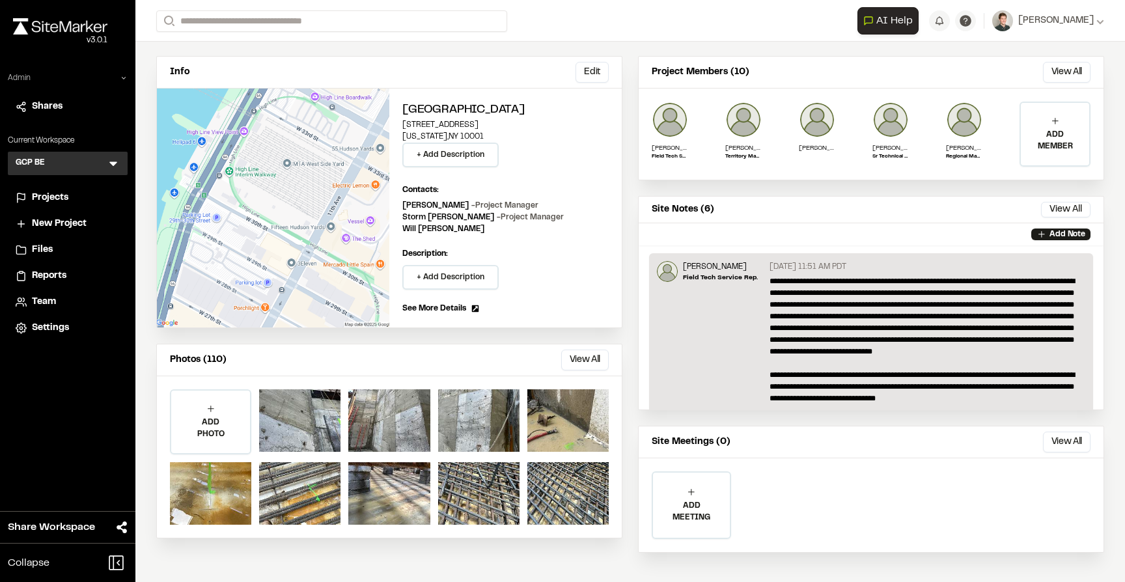
click at [121, 75] on icon at bounding box center [124, 78] width 8 height 8
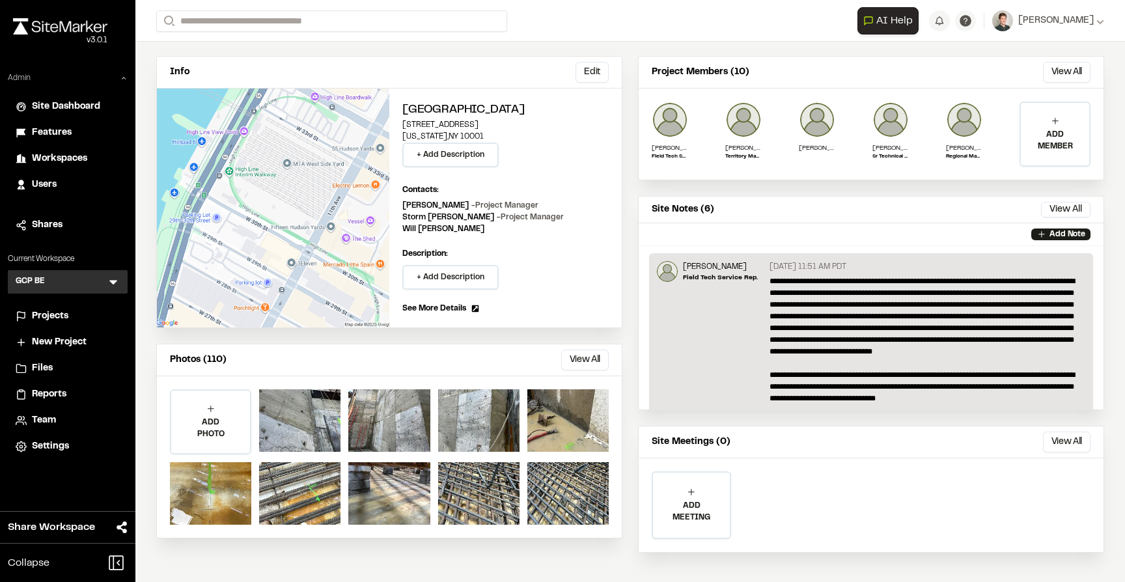
click at [34, 179] on span "Users" at bounding box center [44, 185] width 25 height 14
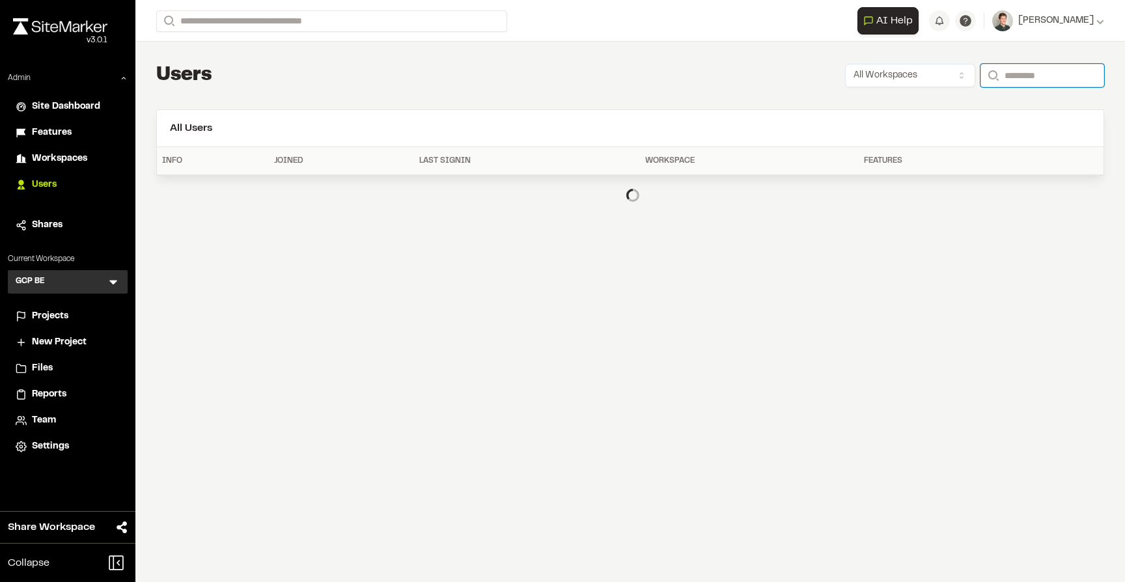
click at [1013, 77] on input "Search" at bounding box center [1042, 75] width 124 height 23
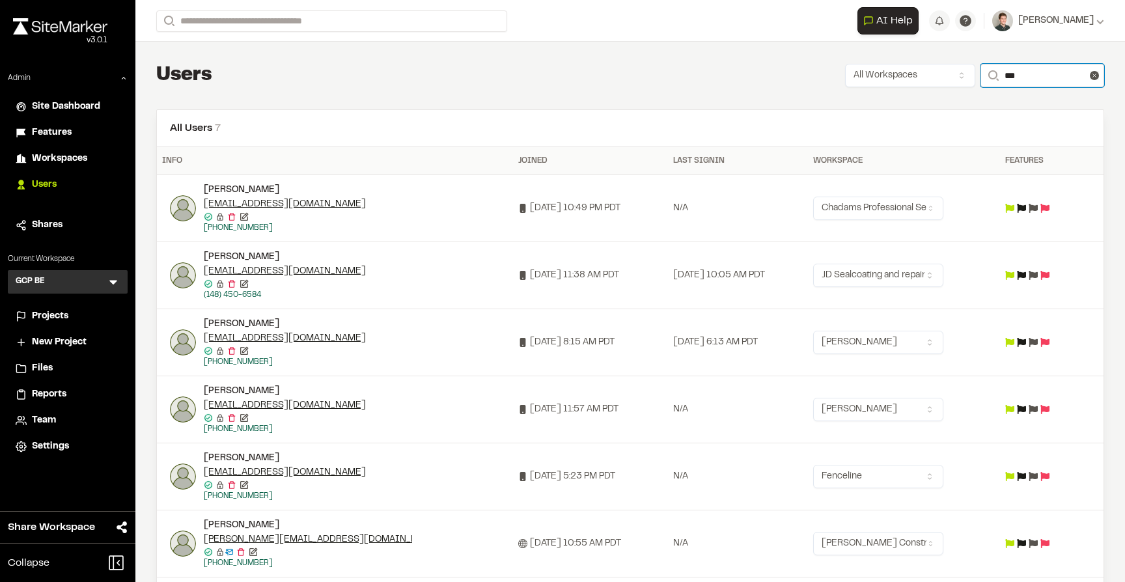
type input "***"
click at [33, 417] on span "Team" at bounding box center [44, 420] width 24 height 14
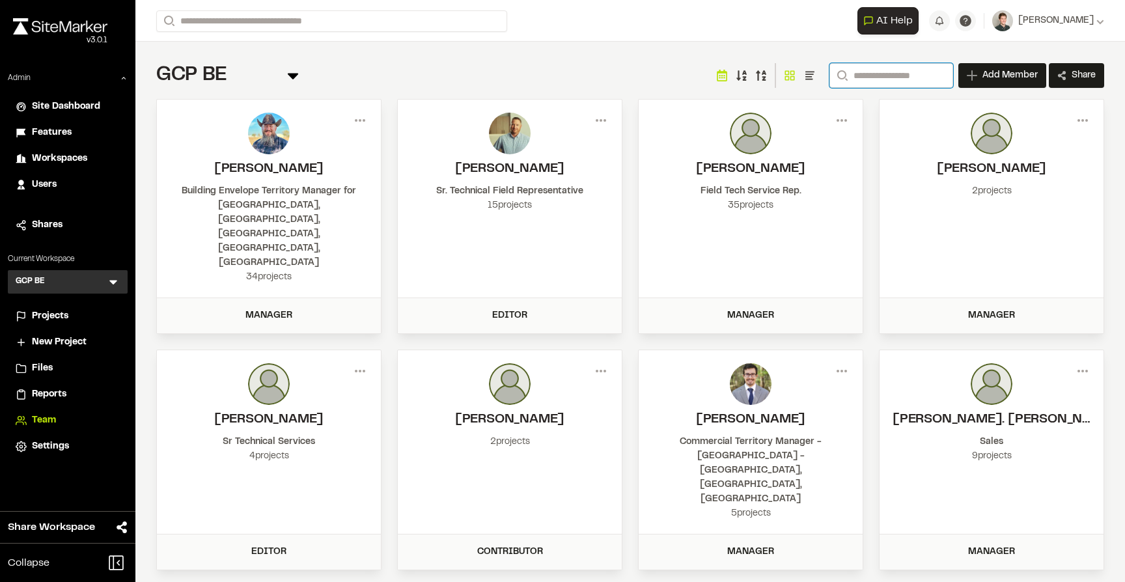
click at [883, 74] on input "Search" at bounding box center [891, 75] width 124 height 25
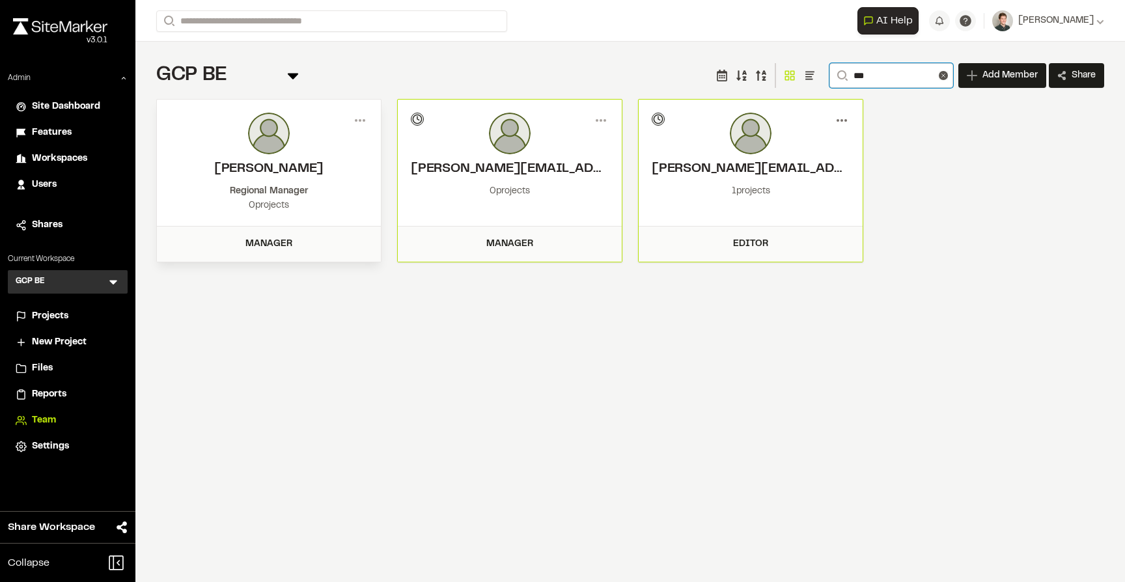
type input "***"
click at [843, 125] on icon at bounding box center [841, 120] width 21 height 21
click at [778, 161] on div "Edit Permissions" at bounding box center [794, 168] width 113 height 20
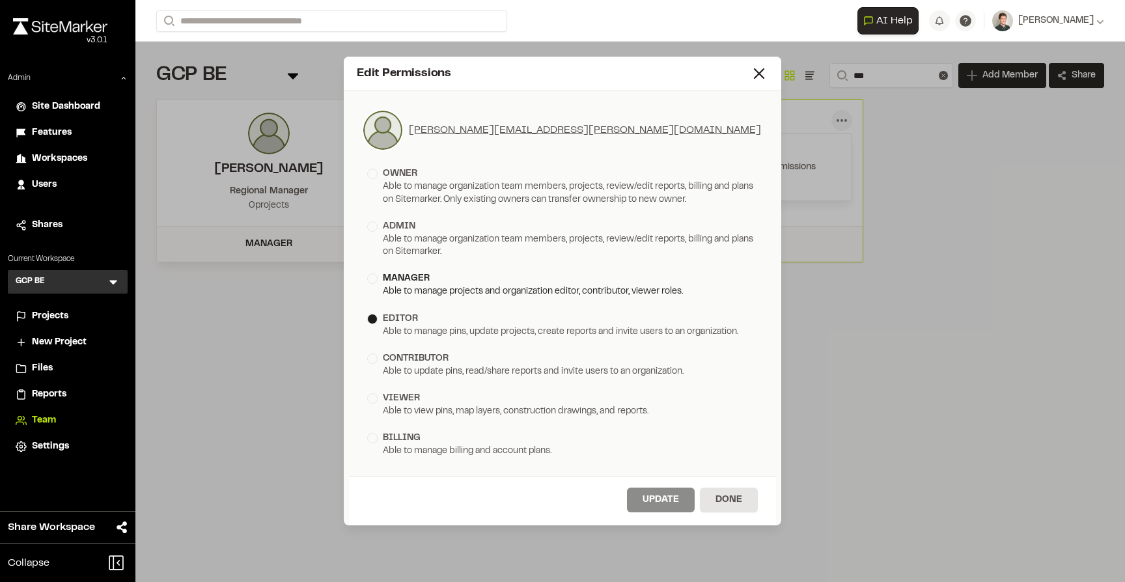
click at [379, 279] on div "manager" at bounding box center [562, 278] width 391 height 14
click at [646, 495] on button "Update" at bounding box center [661, 499] width 68 height 25
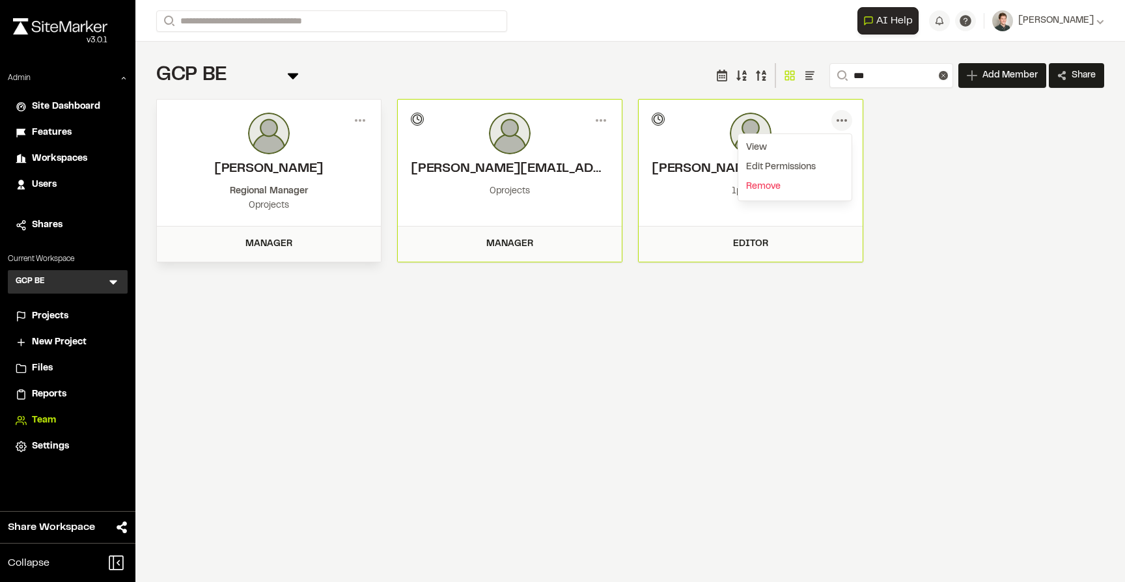
click at [892, 225] on div "Menu [PERSON_NAME] Regional Manager 0 projects Manager Member Info [PERSON_NAME…" at bounding box center [630, 180] width 948 height 163
click at [838, 119] on circle at bounding box center [837, 120] width 3 height 3
click at [765, 148] on div "View" at bounding box center [794, 148] width 113 height 20
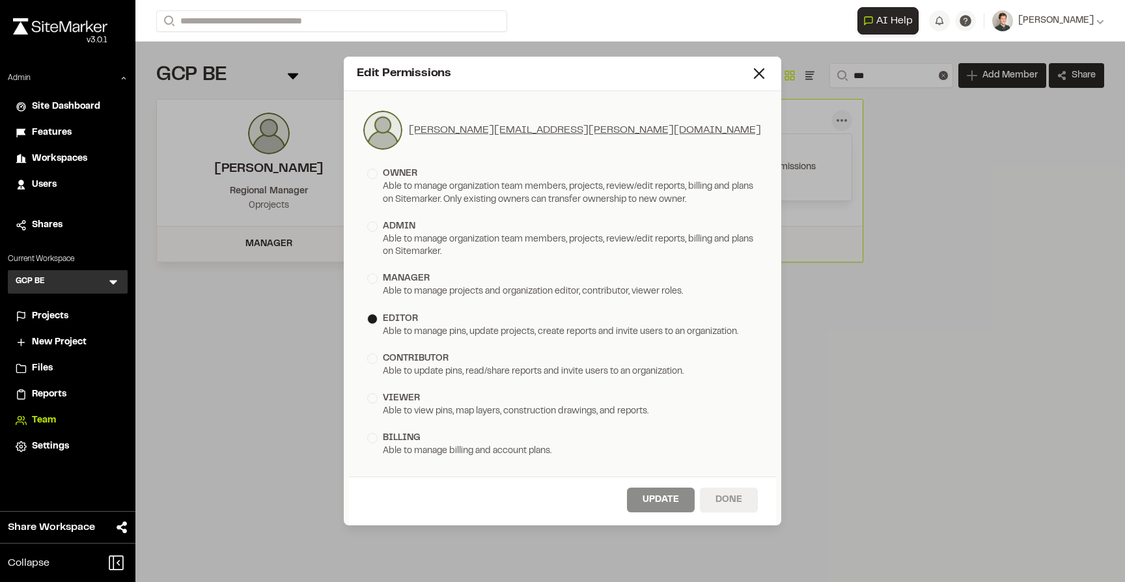
click at [719, 501] on button "Done" at bounding box center [729, 499] width 58 height 25
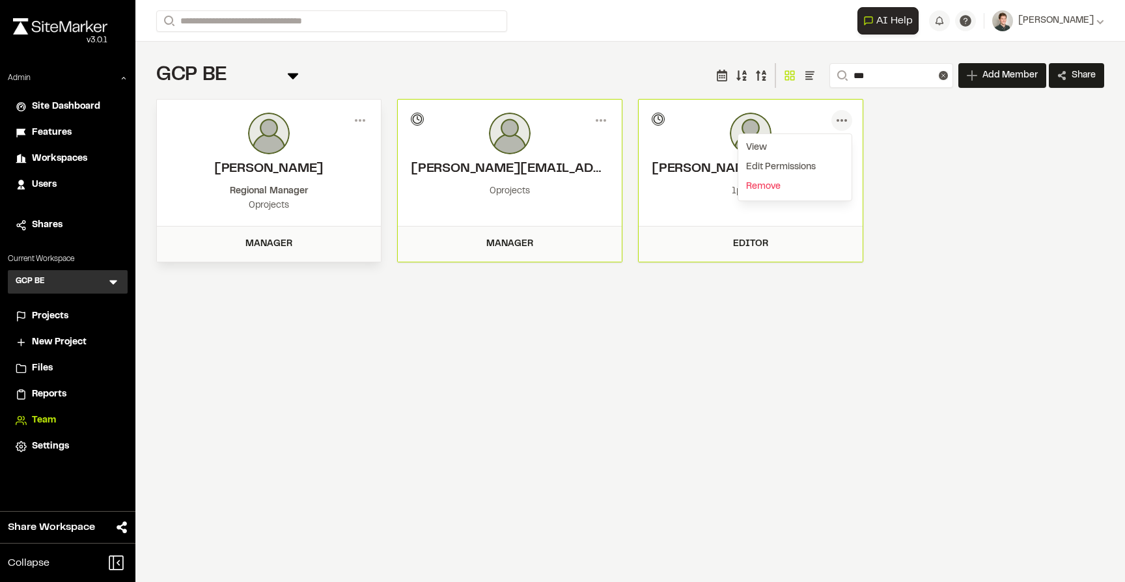
click at [866, 131] on div "Menu [PERSON_NAME] Regional Manager 0 projects Manager Member Info [PERSON_NAME…" at bounding box center [630, 180] width 948 height 163
click at [842, 119] on icon at bounding box center [841, 120] width 21 height 21
click at [879, 129] on div "Menu [PERSON_NAME] Regional Manager 0 projects Manager Member Info [PERSON_NAME…" at bounding box center [630, 180] width 948 height 163
click at [836, 128] on icon at bounding box center [841, 120] width 21 height 21
click at [762, 147] on div "View" at bounding box center [794, 148] width 113 height 20
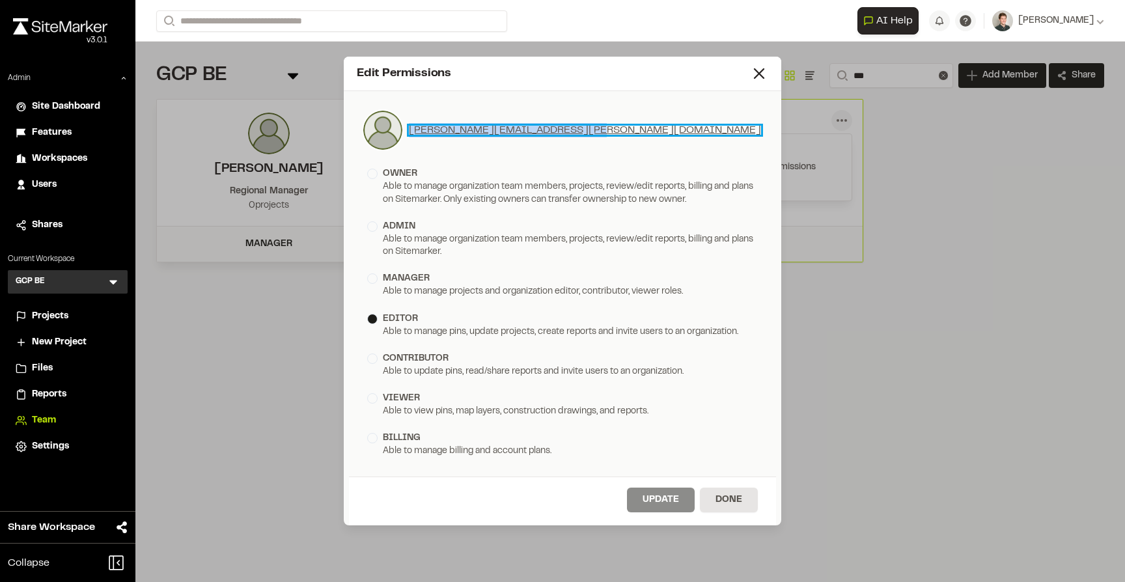
copy link "[PERSON_NAME][EMAIL_ADDRESS][PERSON_NAME][DOMAIN_NAME]"
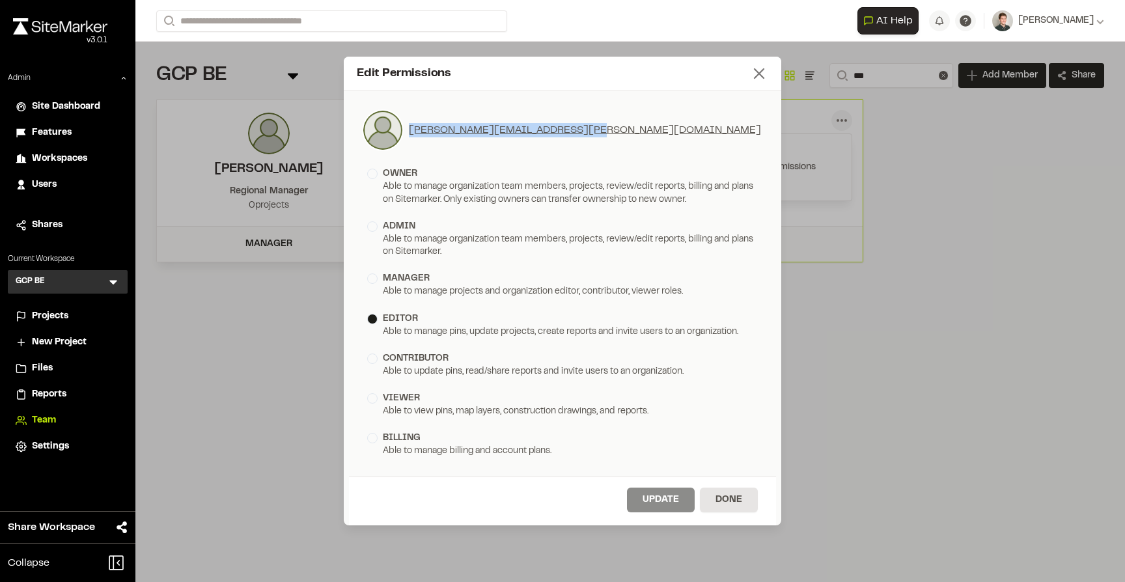
click at [756, 68] on icon at bounding box center [759, 73] width 18 height 18
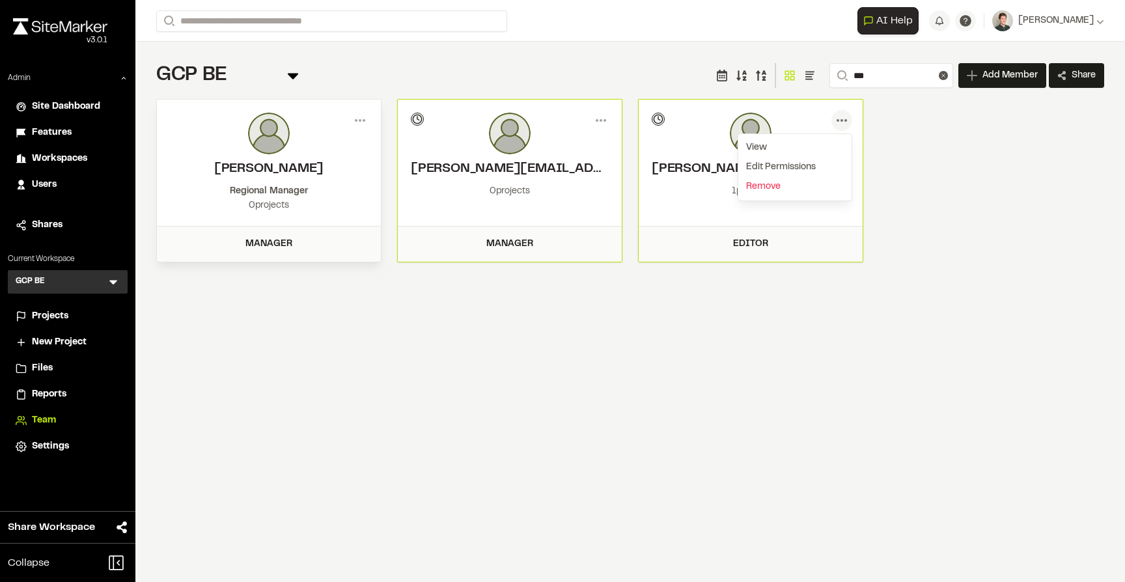
click at [872, 204] on div "Menu [PERSON_NAME] Regional Manager 0 projects Manager Member Info [PERSON_NAME…" at bounding box center [630, 180] width 948 height 163
click at [842, 117] on icon at bounding box center [841, 120] width 21 height 21
click at [877, 128] on div "Menu [PERSON_NAME] Regional Manager 0 projects Manager Member Info [PERSON_NAME…" at bounding box center [630, 180] width 948 height 163
click at [44, 318] on span "Projects" at bounding box center [50, 316] width 36 height 14
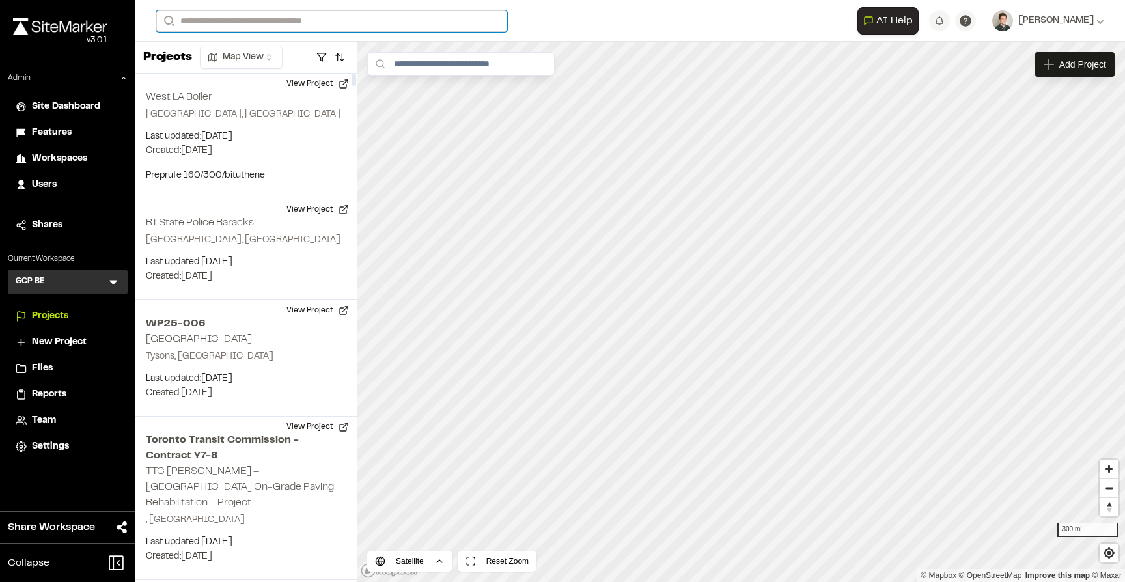
click at [279, 17] on input "Search" at bounding box center [331, 20] width 351 height 21
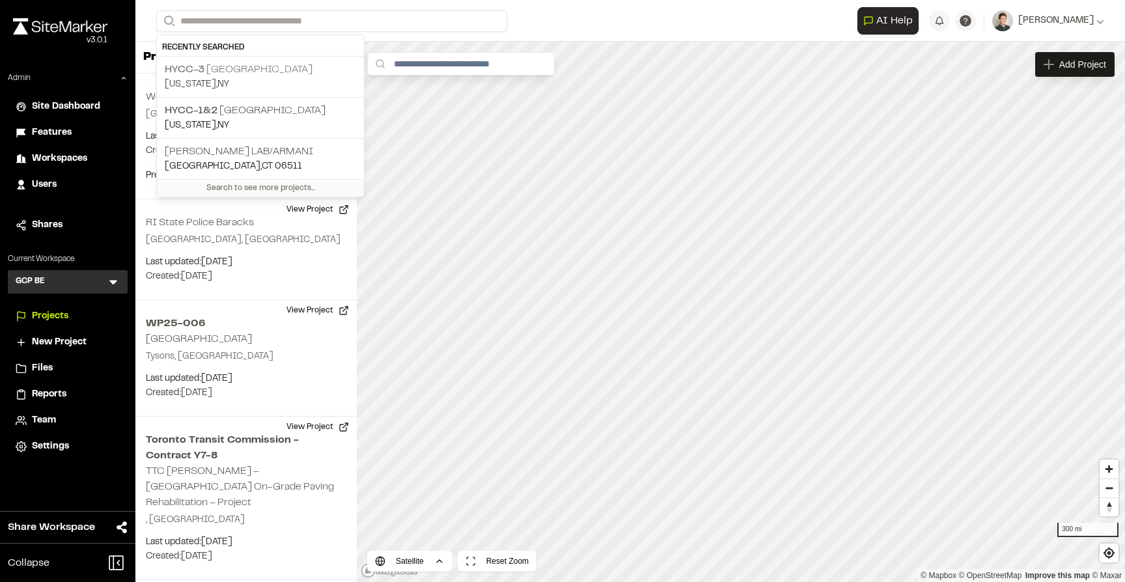
click at [226, 88] on p "[US_STATE] , [GEOGRAPHIC_DATA]" at bounding box center [260, 84] width 191 height 14
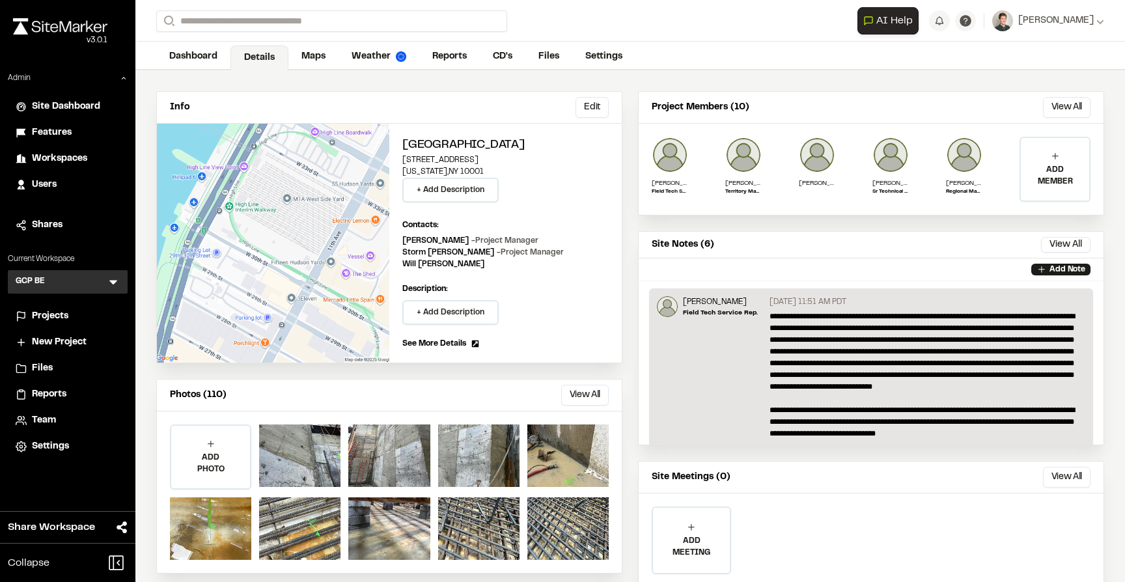
scroll to position [101, 0]
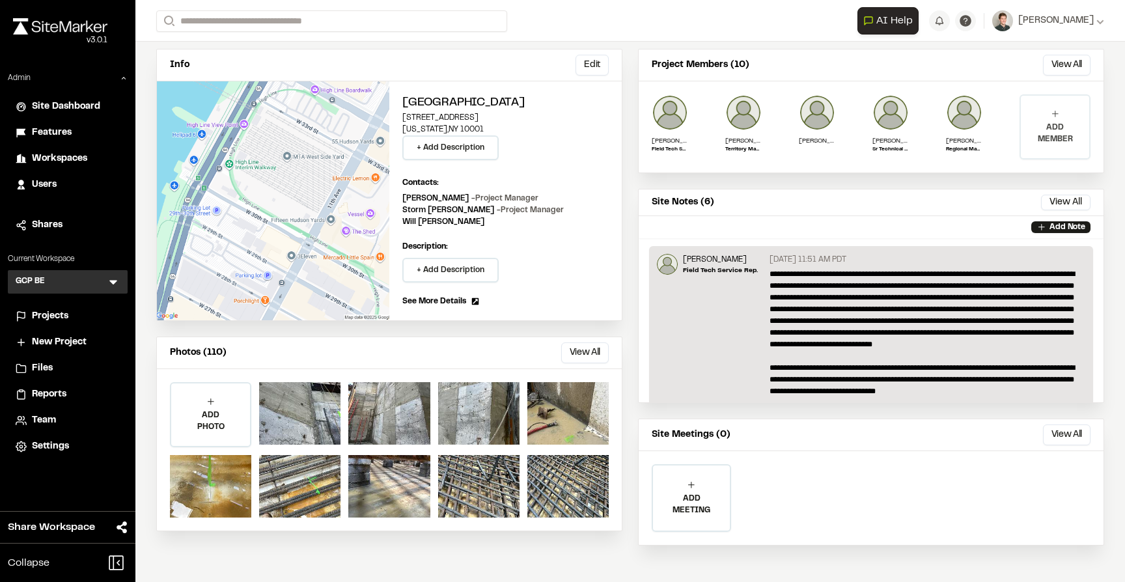
click at [1063, 117] on div "ADD MEMBER" at bounding box center [1055, 127] width 68 height 62
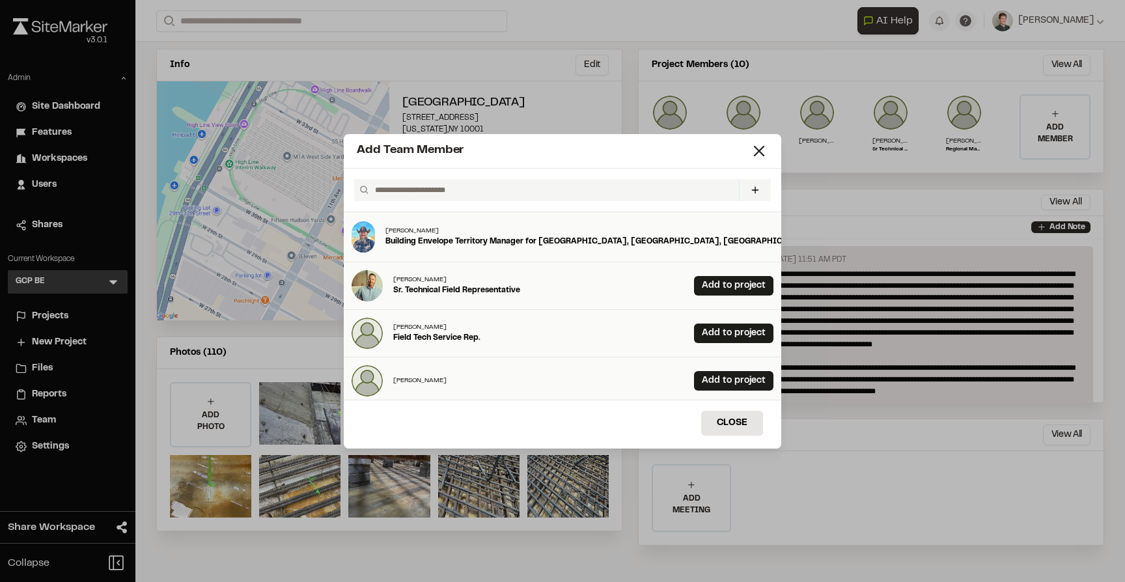
click at [746, 192] on button at bounding box center [755, 190] width 32 height 22
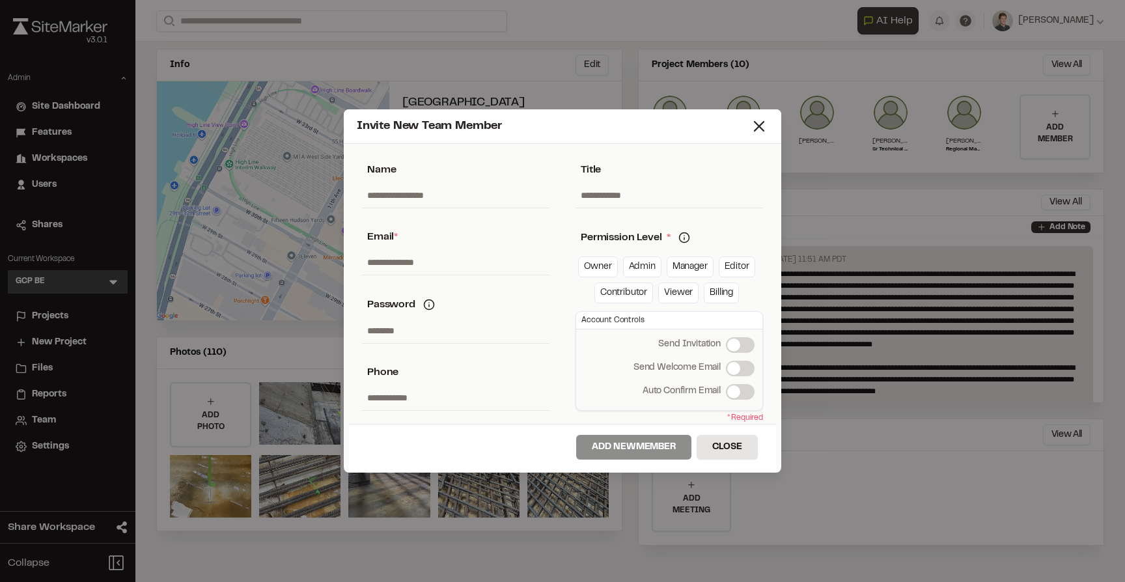
click at [421, 260] on input "text" at bounding box center [455, 262] width 187 height 25
paste input "**********"
type input "**********"
click at [693, 269] on link "Manager" at bounding box center [689, 266] width 47 height 21
click at [735, 363] on label "Send Welcome Email" at bounding box center [740, 369] width 29 height 16
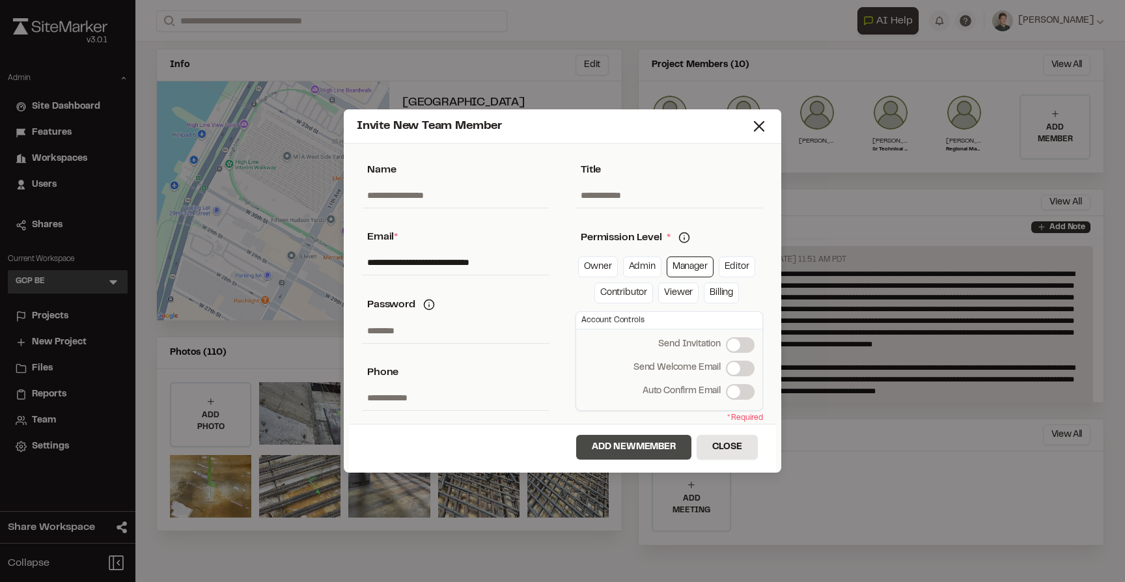
click at [615, 446] on button "Add New Member" at bounding box center [633, 447] width 115 height 25
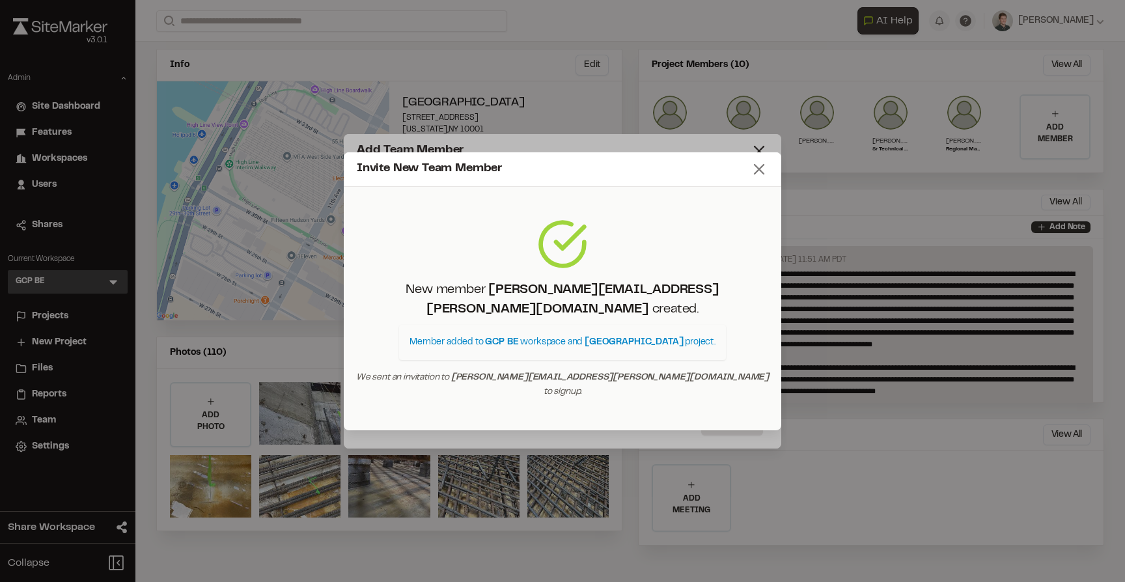
click at [759, 178] on icon at bounding box center [759, 169] width 18 height 18
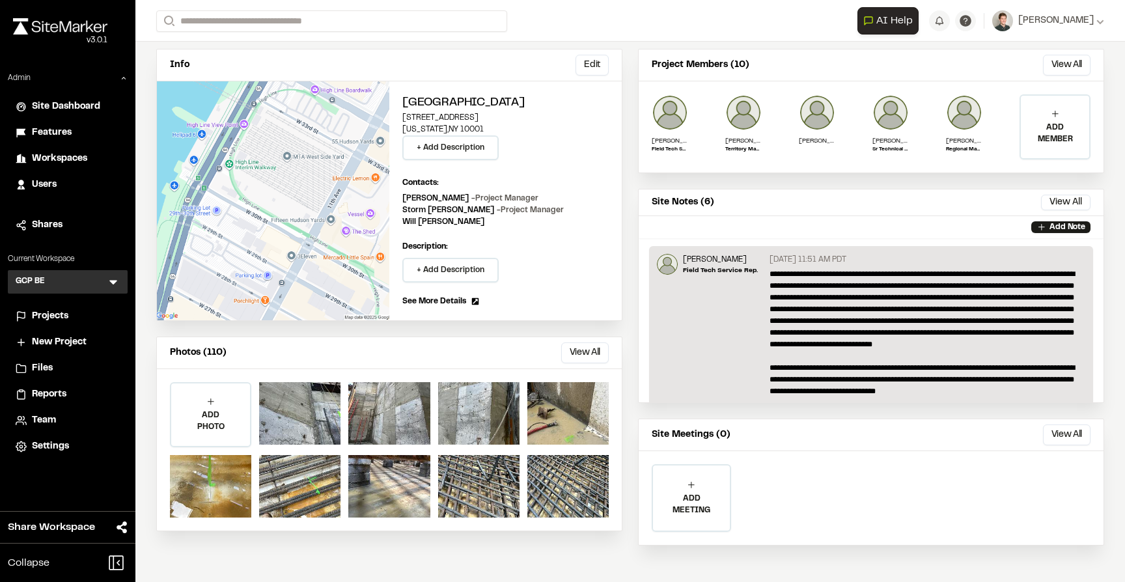
click at [826, 184] on div "Project Members (10) View All ... Close [PERSON_NAME] Field Tech Service Rep. […" at bounding box center [871, 305] width 466 height 512
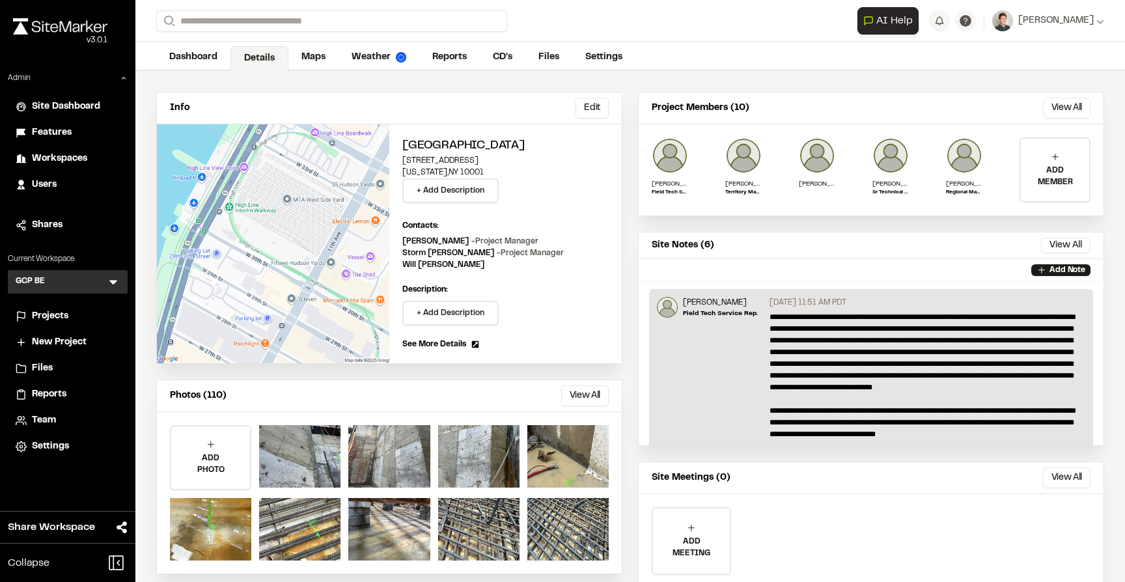
scroll to position [0, 0]
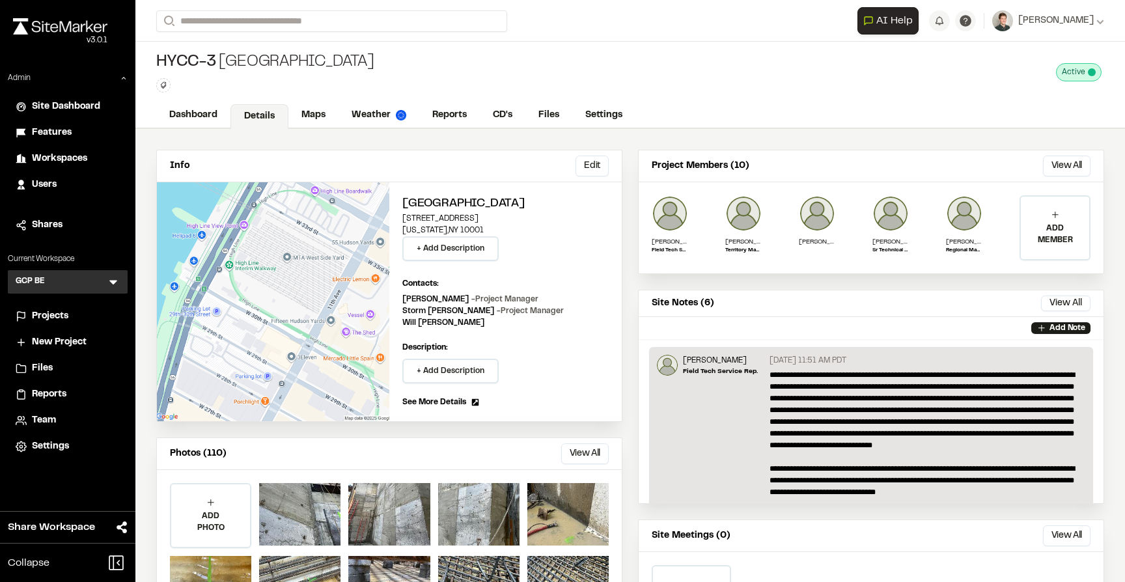
click at [698, 143] on div "Info Edit Edit [GEOGRAPHIC_DATA] [STREET_ADDRESS][US_STATE] + Add Description C…" at bounding box center [629, 406] width 989 height 554
click at [43, 418] on span "Team" at bounding box center [44, 420] width 24 height 14
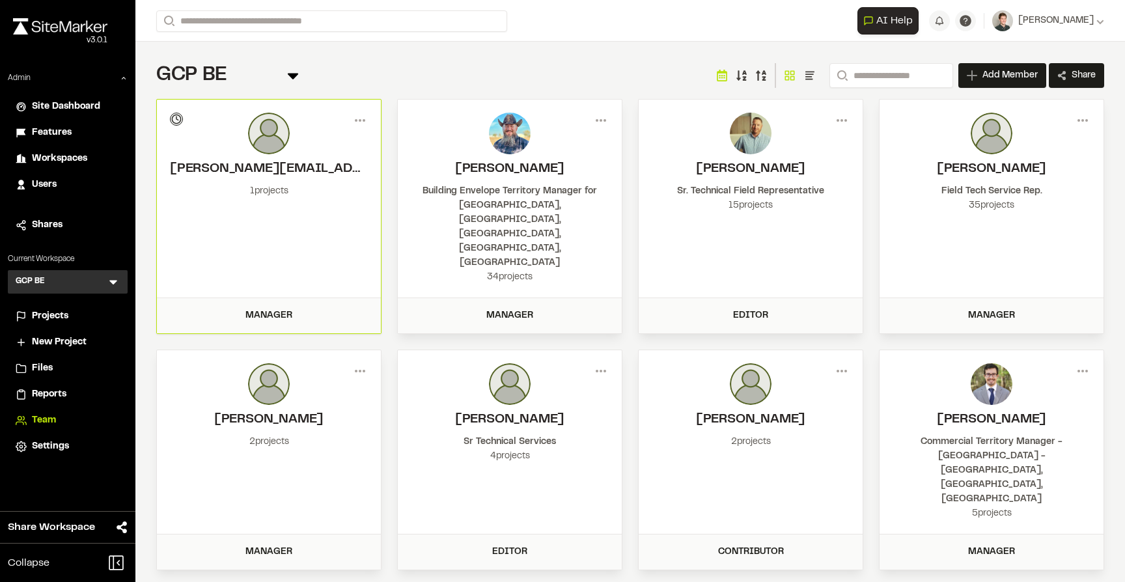
click at [394, 75] on div "GCP BE Team Menu Search Add Member Invite New Team Member * Required Name Email…" at bounding box center [630, 75] width 948 height 26
click at [366, 118] on icon at bounding box center [360, 120] width 21 height 21
click at [381, 84] on div "GCP BE Team Menu Search Add Member Invite New Team Member * Required Name Email…" at bounding box center [630, 75] width 948 height 26
click at [400, 82] on div "GCP BE Team Menu Search Add Member Invite New Team Member * Required Name Email…" at bounding box center [630, 75] width 948 height 26
click at [364, 120] on circle at bounding box center [364, 120] width 3 height 3
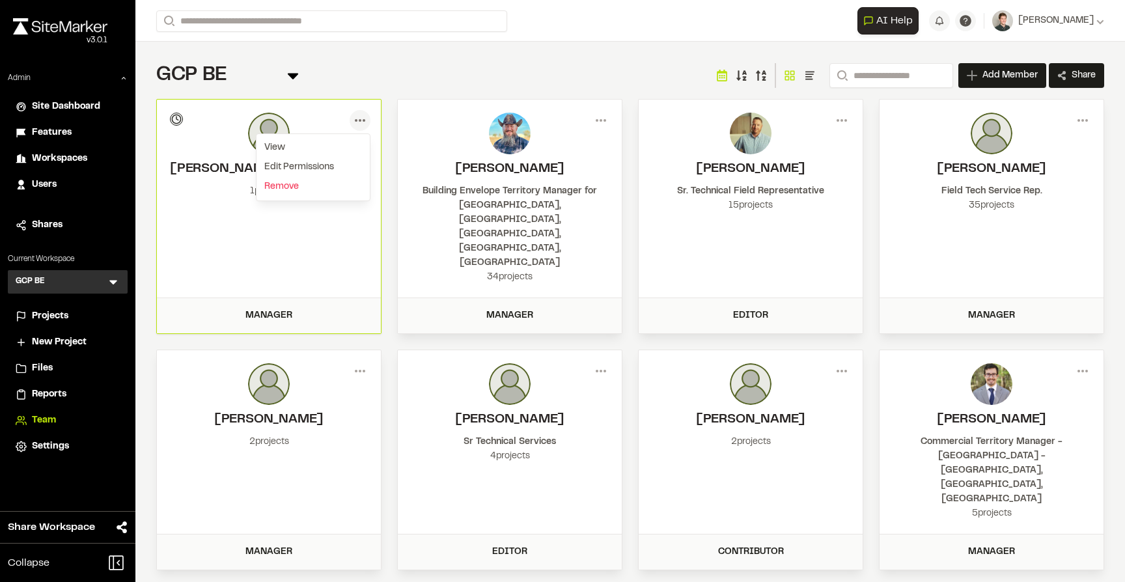
click at [396, 79] on div "GCP BE Team Menu Search Add Member Invite New Team Member * Required Name Email…" at bounding box center [630, 75] width 948 height 26
click at [396, 191] on div "Menu View Member Info [PERSON_NAME][EMAIL_ADDRESS][PERSON_NAME][DOMAIN_NAME] Do…" at bounding box center [630, 424] width 948 height 650
click at [383, 84] on div "GCP BE Team Menu Search Add Member Invite New Team Member * Required Name Email…" at bounding box center [630, 75] width 948 height 26
click at [294, 76] on icon at bounding box center [293, 77] width 10 height 6
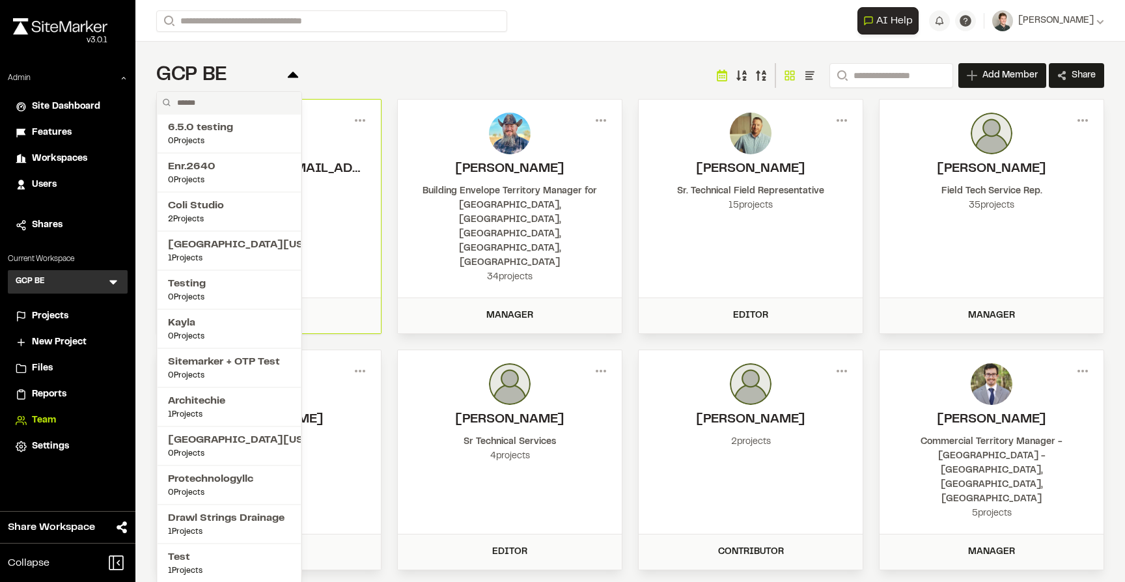
click at [383, 76] on div "**********" at bounding box center [630, 75] width 948 height 26
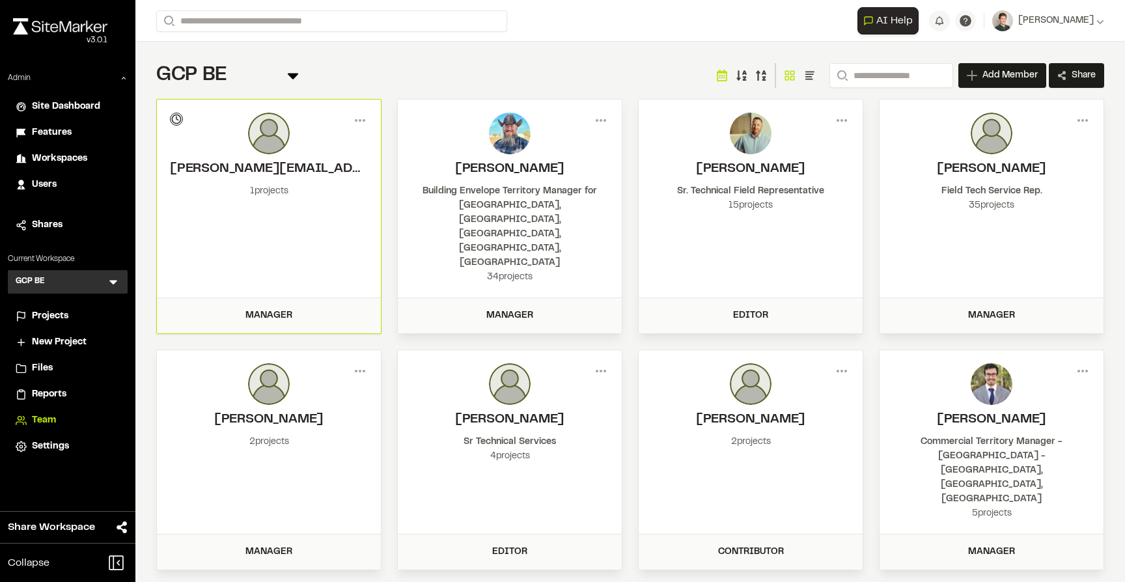
click at [49, 181] on span "Users" at bounding box center [44, 185] width 25 height 14
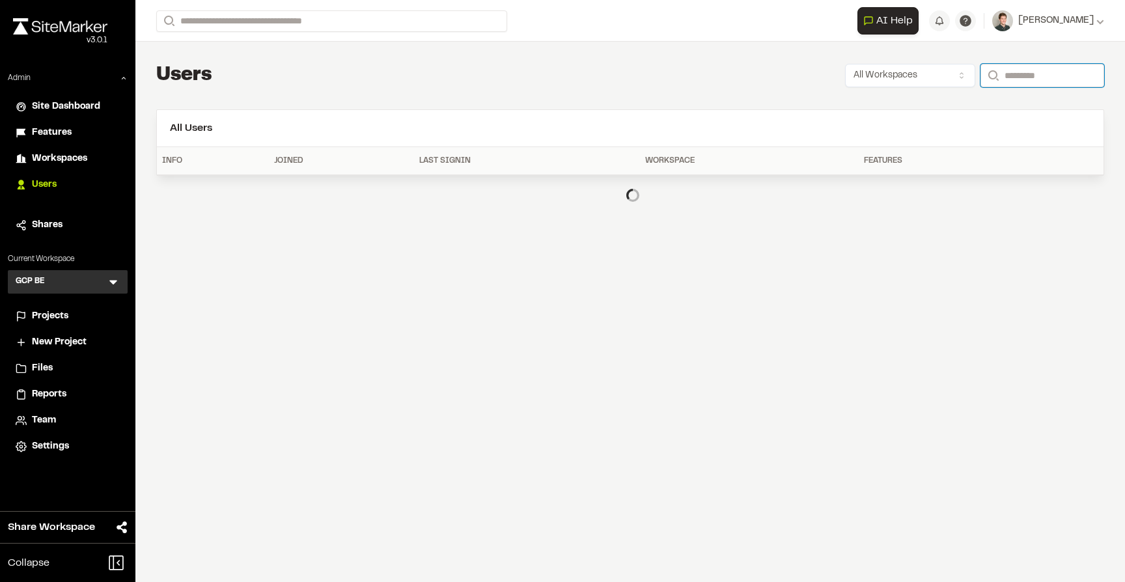
click at [1012, 72] on input "Search" at bounding box center [1042, 75] width 124 height 23
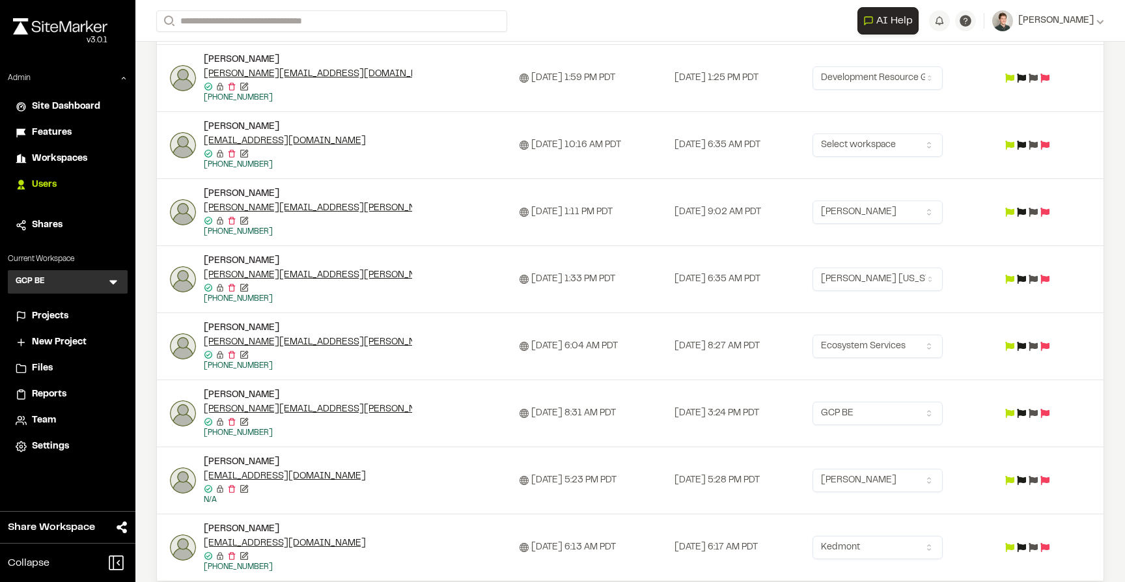
scroll to position [821, 0]
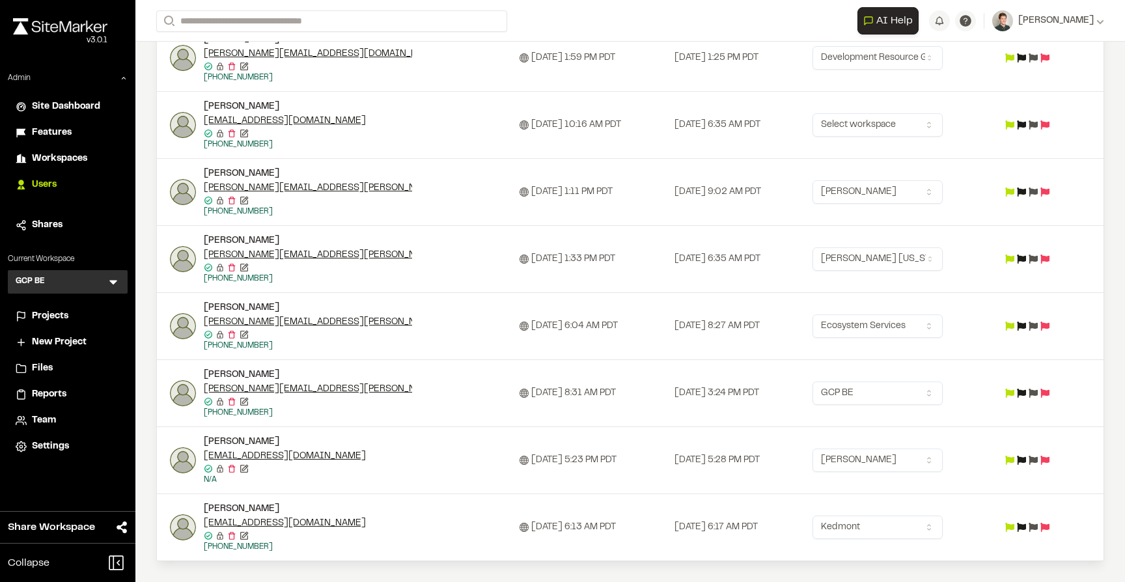
type input "******"
click at [44, 421] on span "Team" at bounding box center [44, 420] width 24 height 14
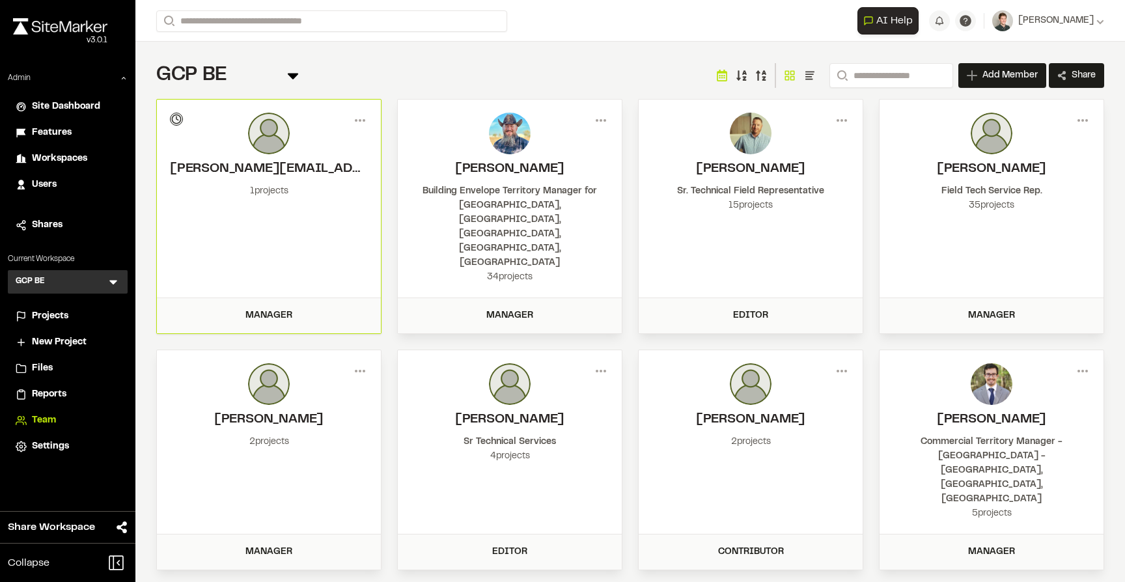
click at [364, 108] on div "Menu [PERSON_NAME][EMAIL_ADDRESS][PERSON_NAME][DOMAIN_NAME] Invitation pending …" at bounding box center [269, 199] width 224 height 198
click at [179, 122] on icon at bounding box center [178, 120] width 10 height 10
click at [316, 309] on div "Manager" at bounding box center [269, 316] width 208 height 14
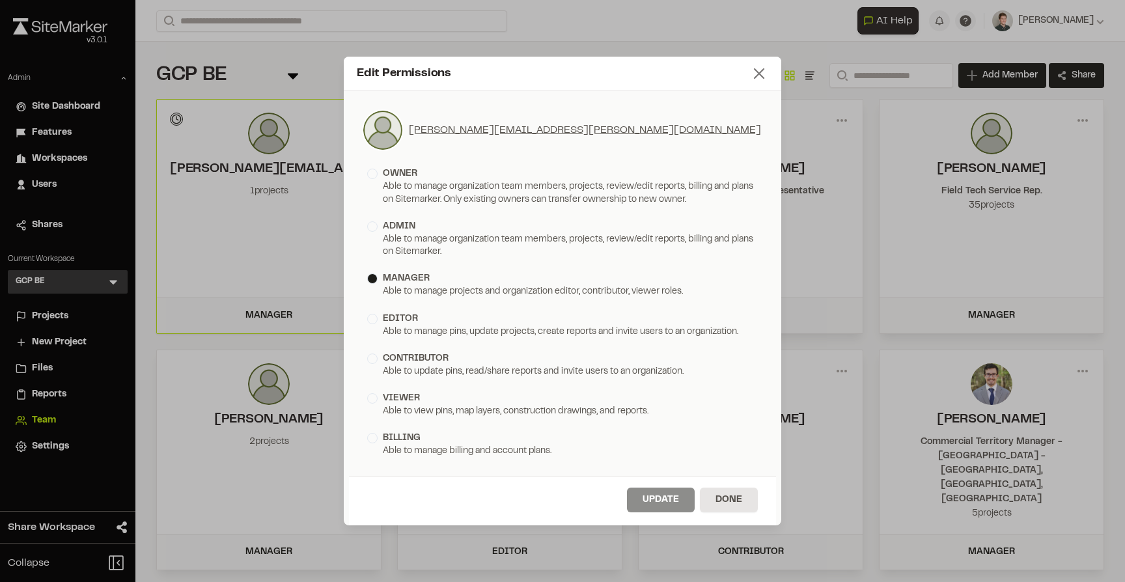
click at [758, 77] on icon at bounding box center [759, 73] width 18 height 18
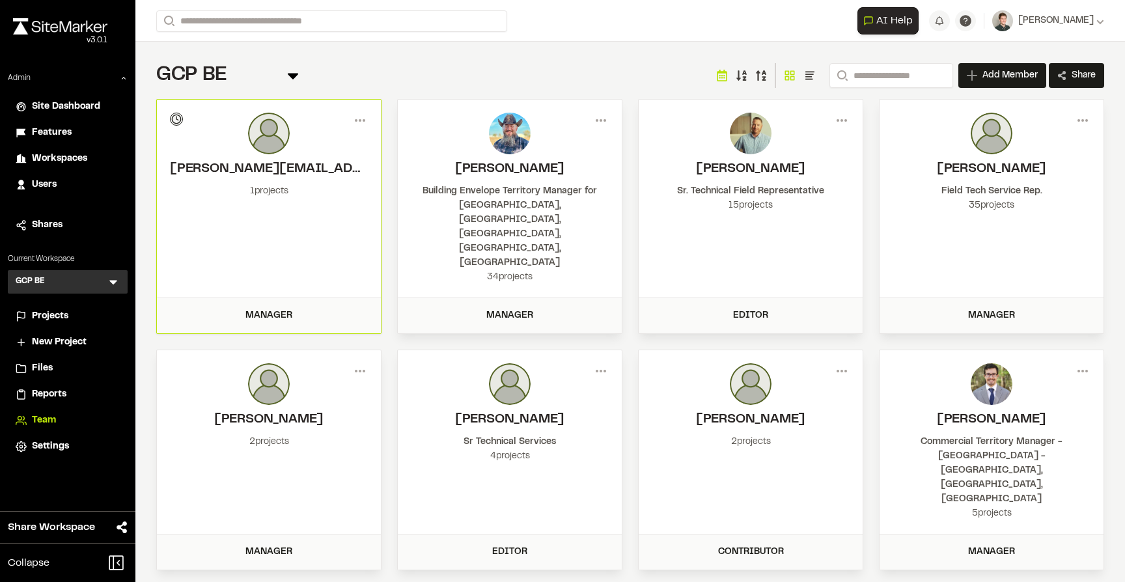
click at [611, 85] on div "GCP BE Team Menu Search Add Member Invite New Team Member * Required Name Email…" at bounding box center [630, 75] width 948 height 26
click at [1086, 76] on span "Share" at bounding box center [1083, 75] width 24 height 13
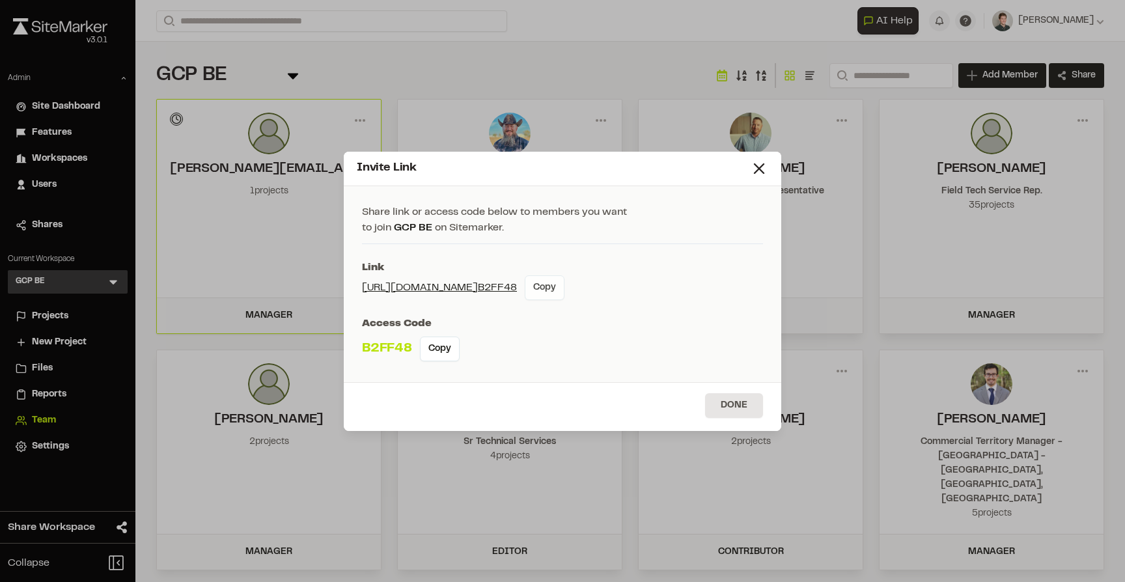
click at [559, 290] on button "Copy" at bounding box center [545, 287] width 40 height 25
drag, startPoint x: 634, startPoint y: 171, endPoint x: 611, endPoint y: 163, distance: 23.9
click at [611, 163] on div "Invite Link" at bounding box center [553, 168] width 393 height 18
click at [761, 171] on line at bounding box center [758, 168] width 9 height 9
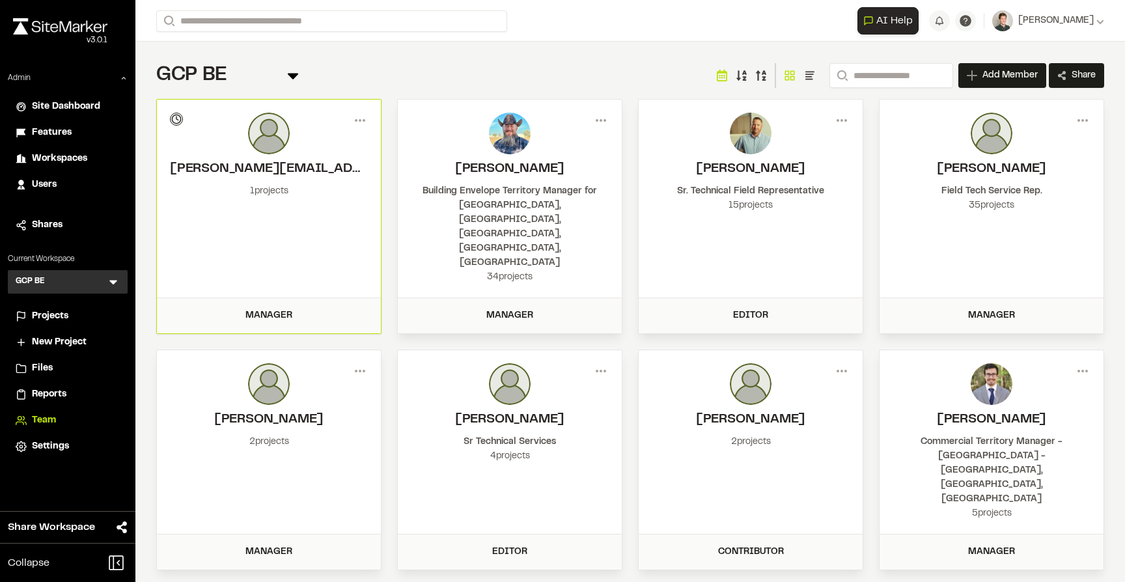
click at [659, 77] on div "GCP BE Team Menu Search Add Member Invite New Team Member * Required Name Email…" at bounding box center [630, 75] width 948 height 26
click at [1080, 72] on span "Share" at bounding box center [1083, 75] width 24 height 13
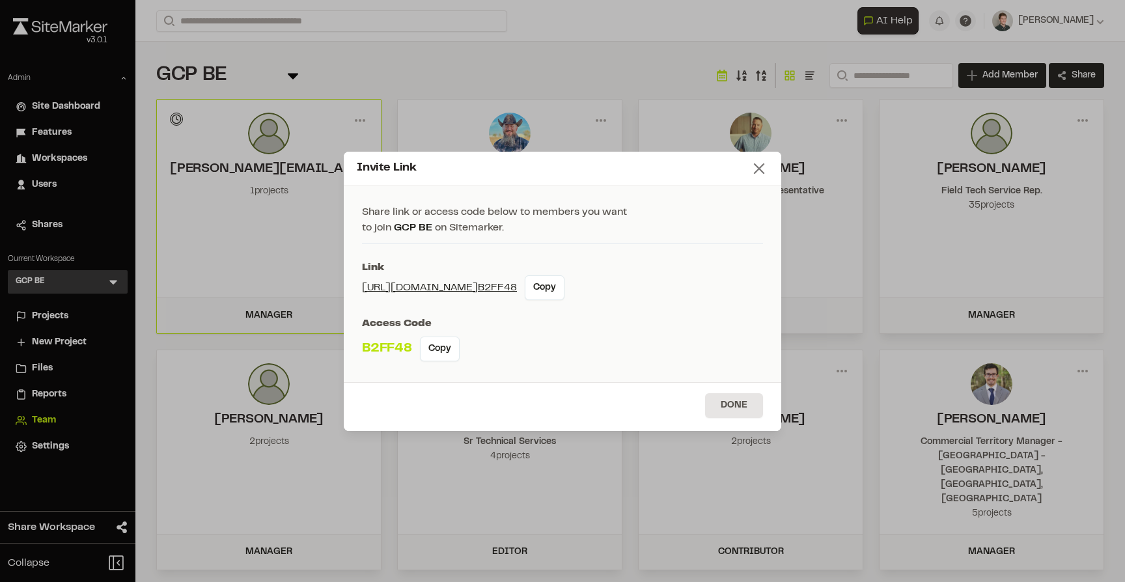
click at [754, 173] on line at bounding box center [758, 168] width 9 height 9
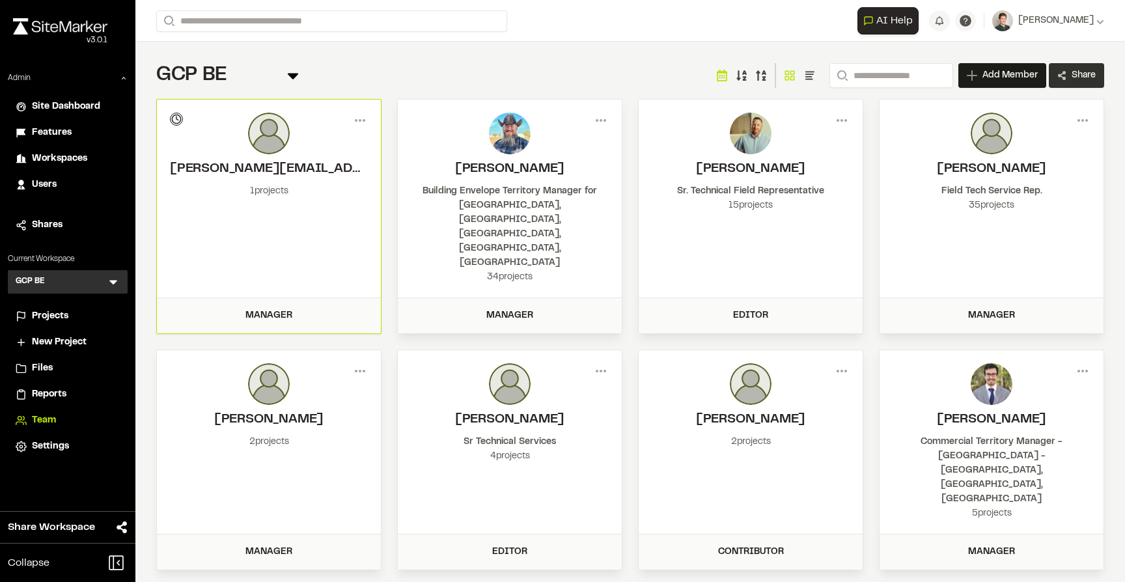
click at [1094, 78] on span "Share" at bounding box center [1083, 75] width 24 height 13
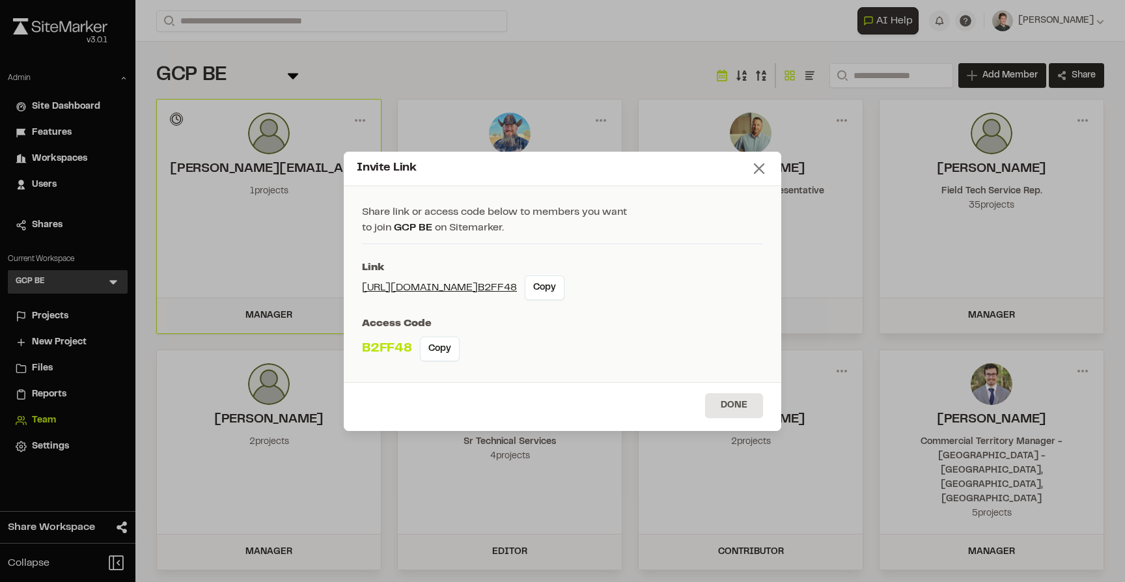
click at [762, 170] on icon at bounding box center [759, 168] width 18 height 18
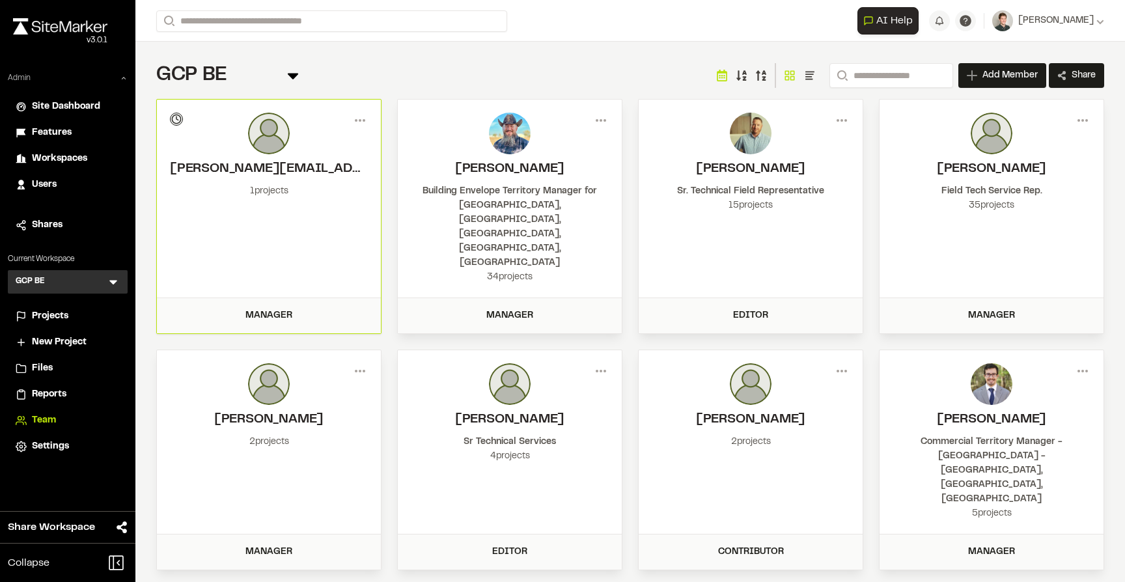
click at [122, 79] on icon at bounding box center [124, 78] width 8 height 8
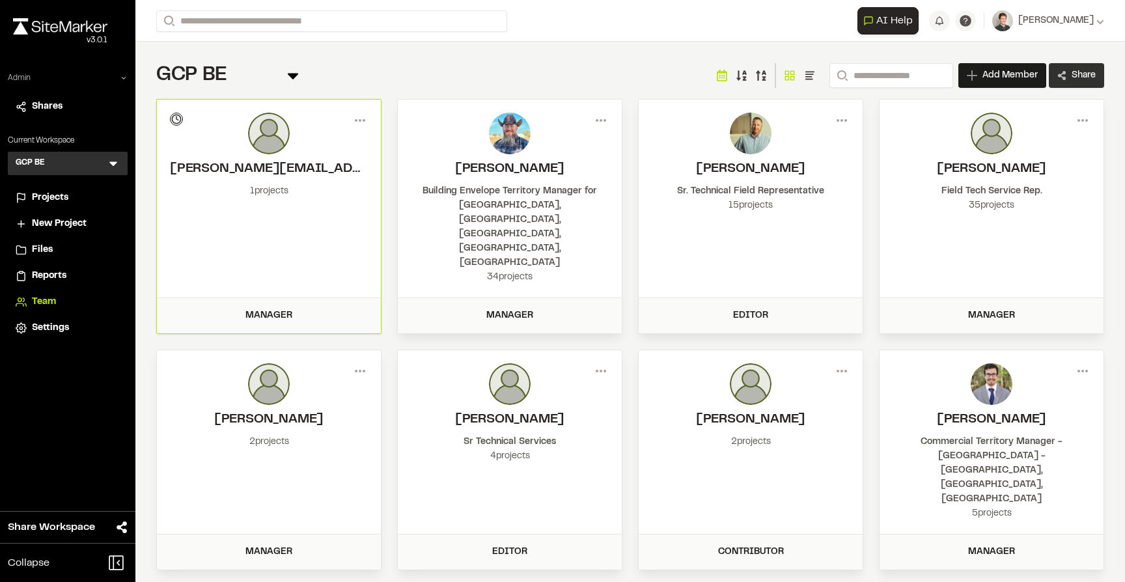
click at [1072, 72] on span "Share" at bounding box center [1083, 75] width 24 height 13
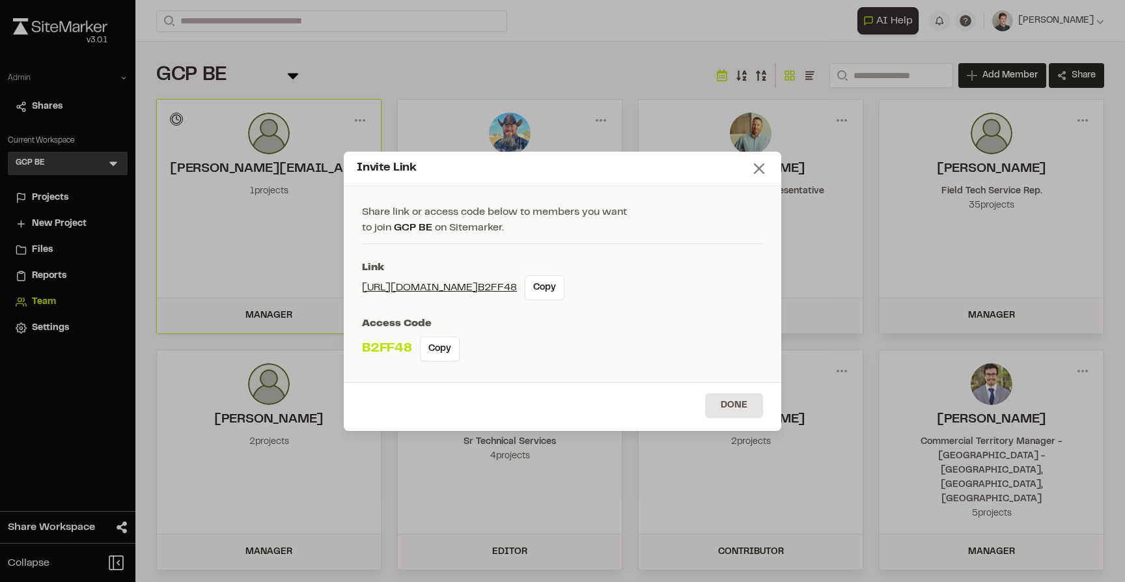
click at [756, 164] on line at bounding box center [758, 168] width 9 height 9
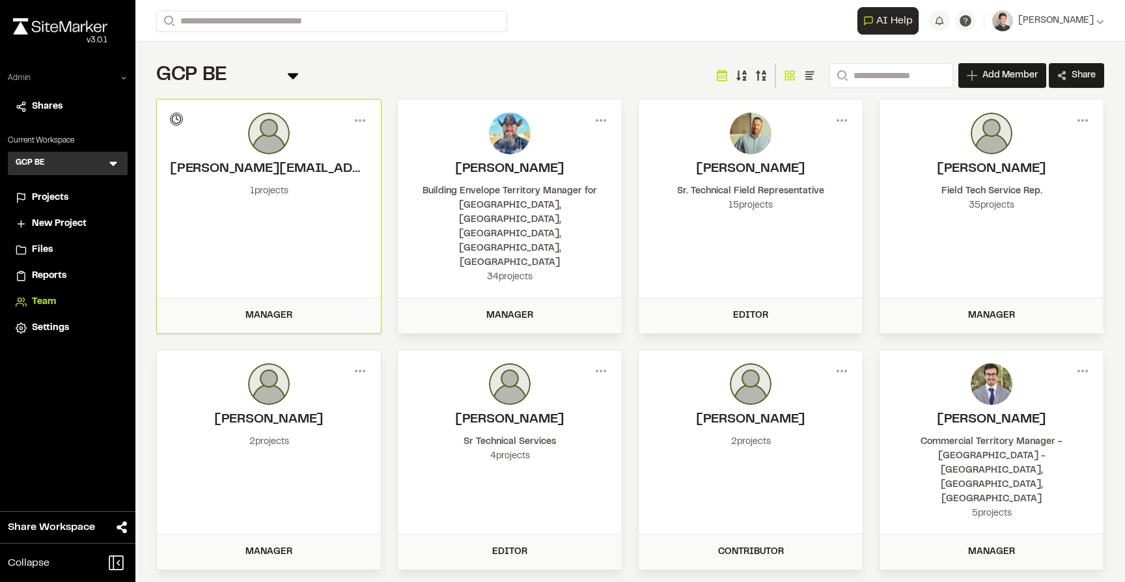
click at [40, 202] on span "Projects" at bounding box center [50, 198] width 36 height 14
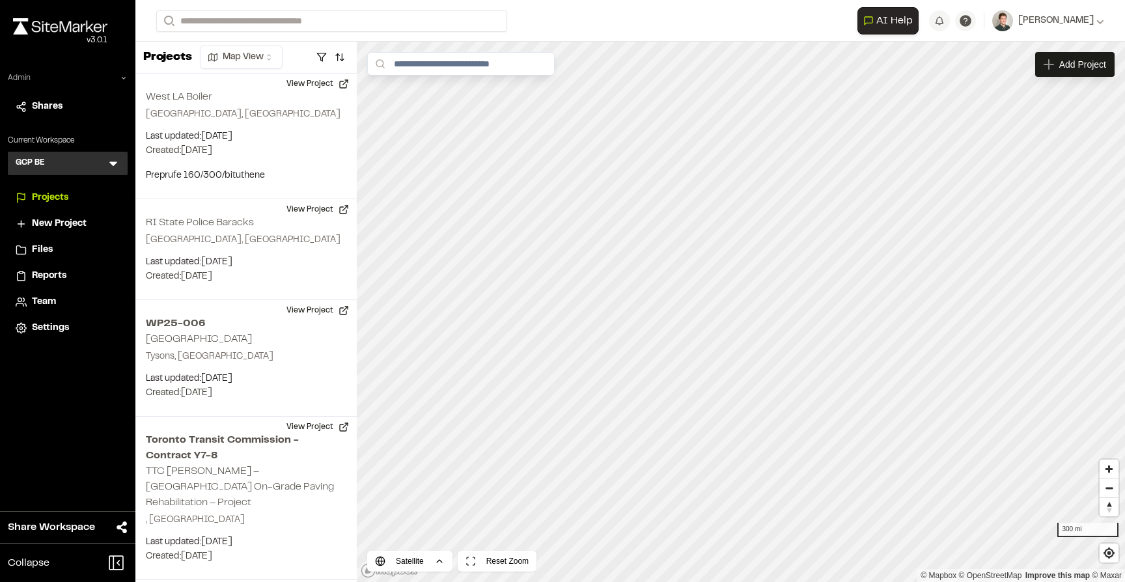
click at [46, 302] on span "Team" at bounding box center [44, 302] width 24 height 14
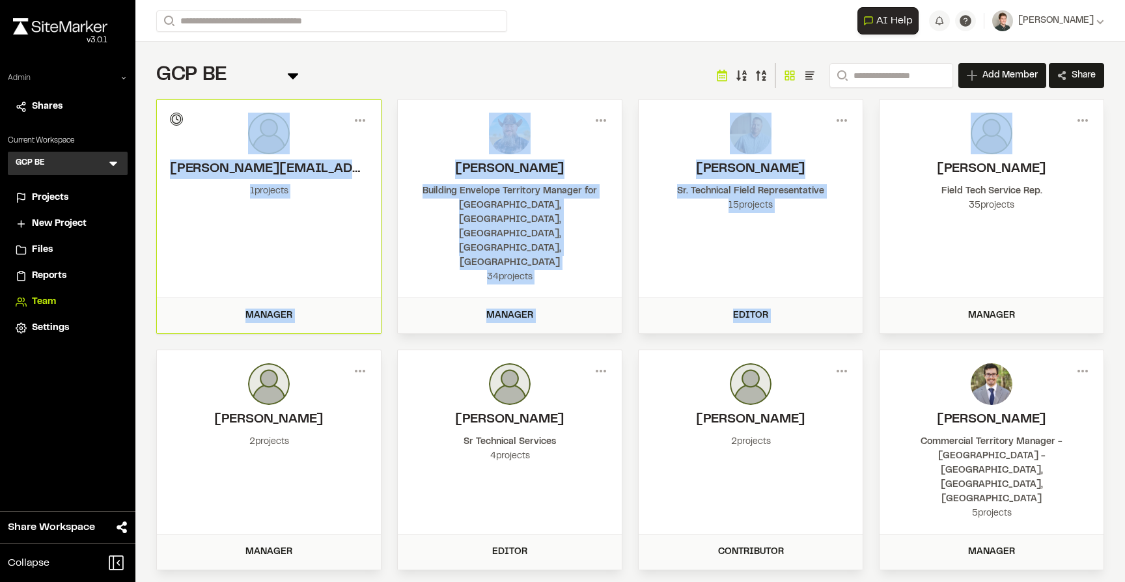
click at [1088, 88] on div "GCP BE Team Menu Search Add Member Invite New Team Member * Required Name Email…" at bounding box center [629, 428] width 989 height 772
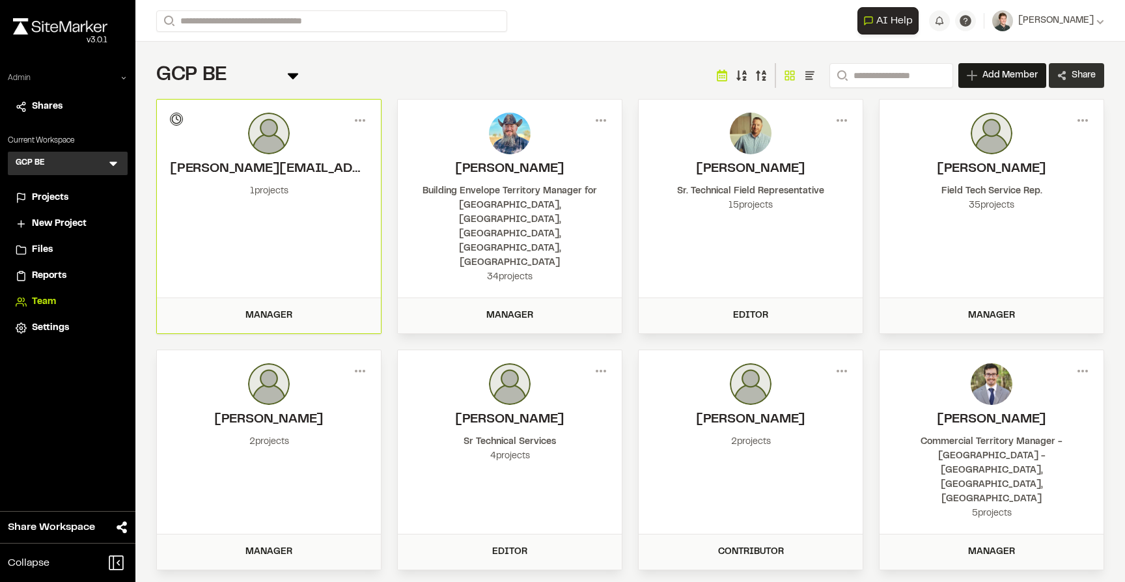
click at [1082, 72] on span "Share" at bounding box center [1083, 75] width 24 height 13
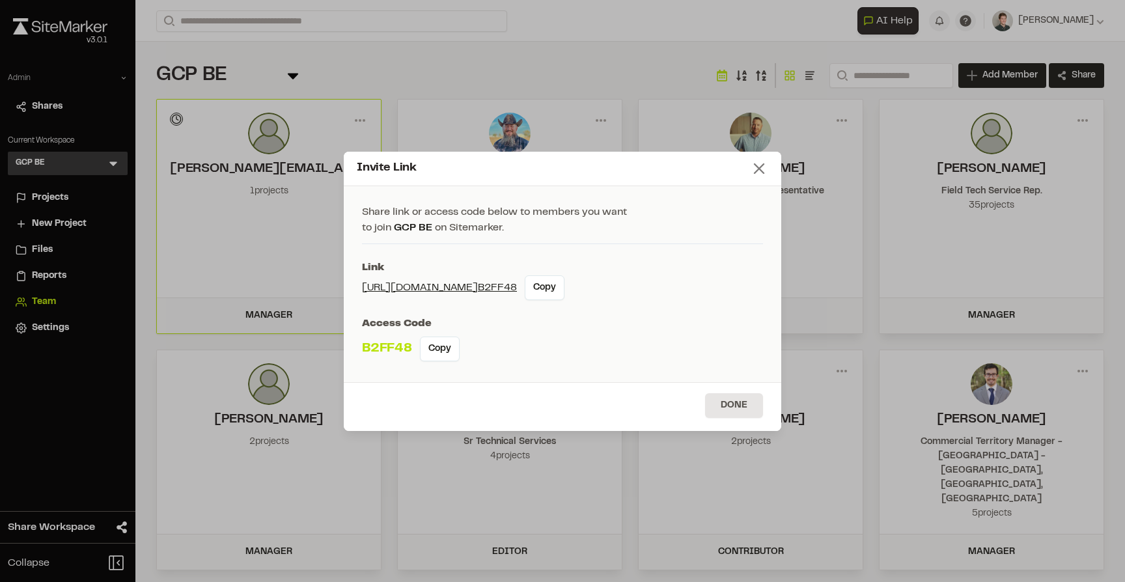
click at [763, 168] on icon at bounding box center [759, 168] width 18 height 18
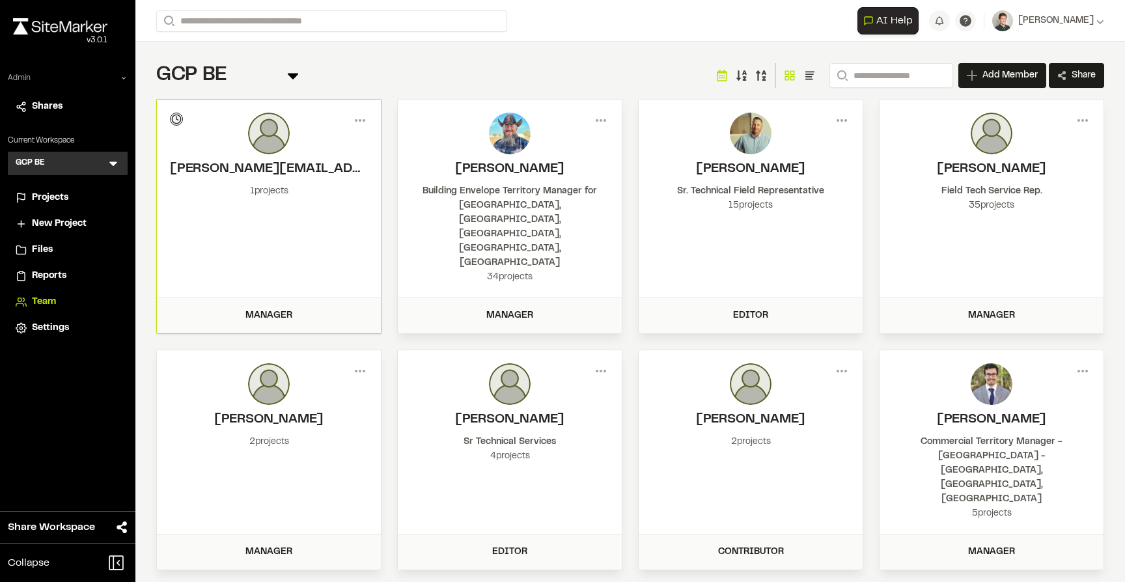
click at [374, 59] on div "GCP BE Team Menu Search Add Member Invite New Team Member * Required Name Email…" at bounding box center [629, 428] width 989 height 772
